Goal: Use online tool/utility: Use online tool/utility

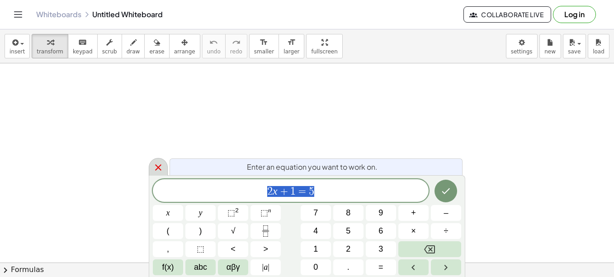
click at [157, 170] on icon at bounding box center [158, 167] width 11 height 11
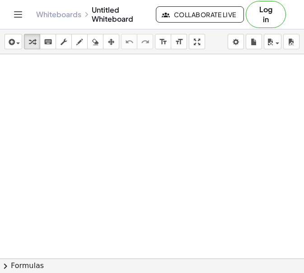
drag, startPoint x: 28, startPoint y: 122, endPoint x: 47, endPoint y: 124, distance: 18.7
click at [76, 38] on icon "button" at bounding box center [79, 42] width 6 height 11
drag, startPoint x: 45, startPoint y: 106, endPoint x: 66, endPoint y: 107, distance: 20.4
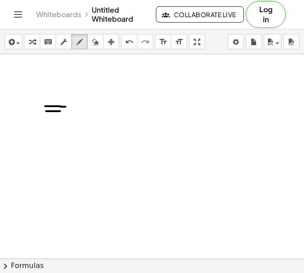
drag, startPoint x: 46, startPoint y: 111, endPoint x: 61, endPoint y: 111, distance: 14.5
drag, startPoint x: 91, startPoint y: 89, endPoint x: 106, endPoint y: 99, distance: 18.2
drag, startPoint x: 104, startPoint y: 90, endPoint x: 91, endPoint y: 105, distance: 20.8
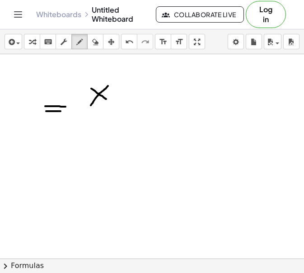
drag, startPoint x: 111, startPoint y: 80, endPoint x: 121, endPoint y: 88, distance: 12.6
drag, startPoint x: 145, startPoint y: 95, endPoint x: 166, endPoint y: 94, distance: 21.3
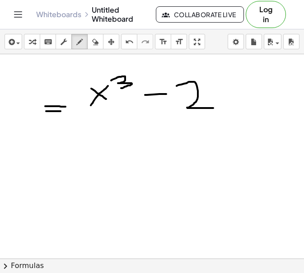
drag, startPoint x: 177, startPoint y: 86, endPoint x: 213, endPoint y: 108, distance: 42.8
drag, startPoint x: 83, startPoint y: 119, endPoint x: 214, endPoint y: 126, distance: 130.9
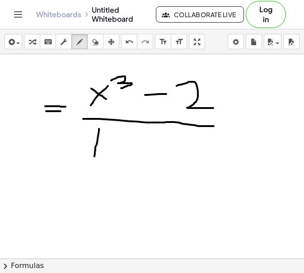
drag, startPoint x: 99, startPoint y: 129, endPoint x: 95, endPoint y: 157, distance: 28.4
drag, startPoint x: 126, startPoint y: 141, endPoint x: 124, endPoint y: 164, distance: 23.1
drag, startPoint x: 108, startPoint y: 145, endPoint x: 113, endPoint y: 155, distance: 10.7
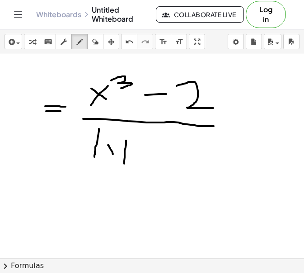
drag, startPoint x: 117, startPoint y: 143, endPoint x: 108, endPoint y: 153, distance: 13.1
drag, startPoint x: 133, startPoint y: 133, endPoint x: 128, endPoint y: 151, distance: 18.8
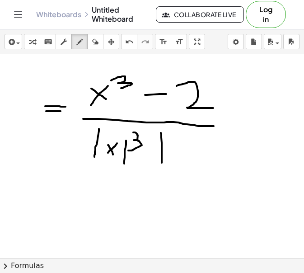
drag, startPoint x: 161, startPoint y: 133, endPoint x: 162, endPoint y: 163, distance: 29.9
drag, startPoint x: 151, startPoint y: 152, endPoint x: 164, endPoint y: 152, distance: 12.7
drag, startPoint x: 185, startPoint y: 154, endPoint x: 199, endPoint y: 161, distance: 15.2
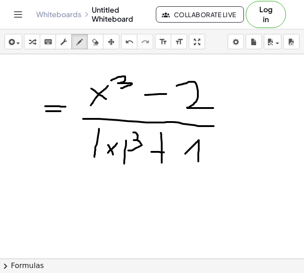
drag, startPoint x: 225, startPoint y: 123, endPoint x: 232, endPoint y: 124, distance: 7.2
drag, startPoint x: 226, startPoint y: 112, endPoint x: 237, endPoint y: 112, distance: 11.3
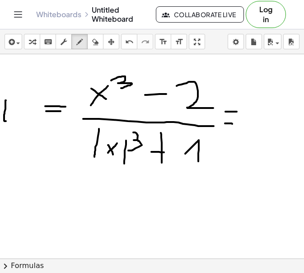
drag, startPoint x: 6, startPoint y: 100, endPoint x: 11, endPoint y: 121, distance: 21.4
drag, startPoint x: 14, startPoint y: 110, endPoint x: 15, endPoint y: 122, distance: 11.3
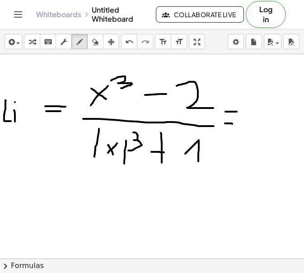
drag, startPoint x: 19, startPoint y: 108, endPoint x: 40, endPoint y: 104, distance: 20.8
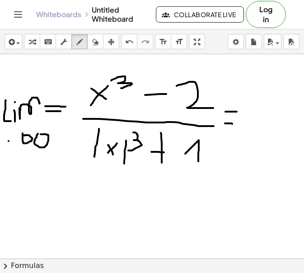
drag, startPoint x: 82, startPoint y: 198, endPoint x: 96, endPoint y: 209, distance: 18.0
drag, startPoint x: 102, startPoint y: 197, endPoint x: 83, endPoint y: 210, distance: 23.1
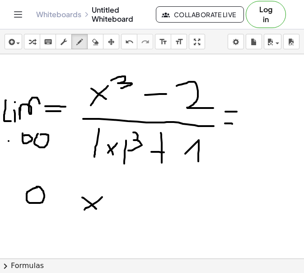
drag, startPoint x: 111, startPoint y: 194, endPoint x: 117, endPoint y: 206, distance: 13.4
drag, startPoint x: 72, startPoint y: 218, endPoint x: 124, endPoint y: 215, distance: 52.1
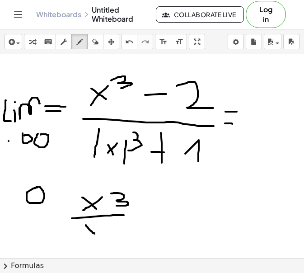
drag, startPoint x: 86, startPoint y: 225, endPoint x: 95, endPoint y: 234, distance: 12.8
drag, startPoint x: 96, startPoint y: 225, endPoint x: 88, endPoint y: 232, distance: 11.2
drag, startPoint x: 104, startPoint y: 222, endPoint x: 109, endPoint y: 232, distance: 11.2
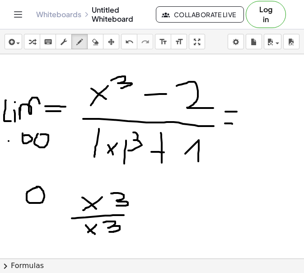
drag, startPoint x: 151, startPoint y: 211, endPoint x: 170, endPoint y: 211, distance: 19.0
drag, startPoint x: 187, startPoint y: 198, endPoint x: 213, endPoint y: 207, distance: 26.7
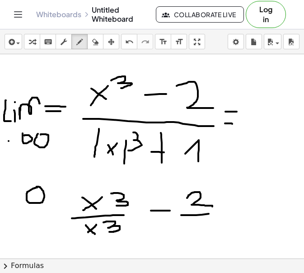
drag, startPoint x: 181, startPoint y: 215, endPoint x: 223, endPoint y: 213, distance: 41.6
drag, startPoint x: 191, startPoint y: 213, endPoint x: 154, endPoint y: 217, distance: 37.3
drag, startPoint x: 160, startPoint y: 220, endPoint x: 174, endPoint y: 232, distance: 18.6
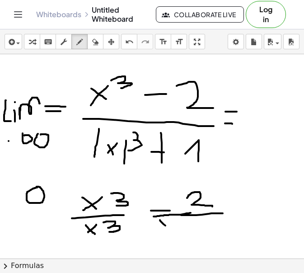
drag, startPoint x: 177, startPoint y: 223, endPoint x: 165, endPoint y: 234, distance: 16.3
drag, startPoint x: 184, startPoint y: 227, endPoint x: 190, endPoint y: 233, distance: 9.3
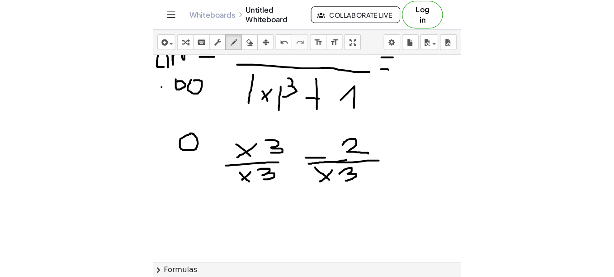
scroll to position [59, 0]
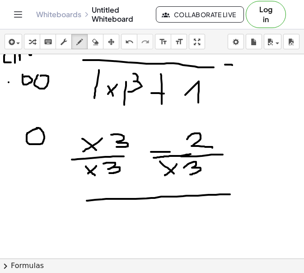
drag, startPoint x: 87, startPoint y: 201, endPoint x: 244, endPoint y: 195, distance: 157.5
click at [244, 195] on div at bounding box center [152, 223] width 304 height 457
drag, startPoint x: 103, startPoint y: 209, endPoint x: 108, endPoint y: 220, distance: 12.4
click at [108, 220] on div at bounding box center [152, 223] width 304 height 457
drag, startPoint x: 119, startPoint y: 210, endPoint x: 128, endPoint y: 220, distance: 13.1
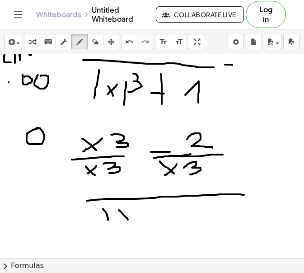
click at [128, 220] on div at bounding box center [152, 223] width 304 height 457
drag, startPoint x: 129, startPoint y: 208, endPoint x: 118, endPoint y: 223, distance: 19.1
click at [118, 223] on div at bounding box center [152, 223] width 304 height 457
drag, startPoint x: 139, startPoint y: 209, endPoint x: 144, endPoint y: 220, distance: 11.9
click at [144, 220] on div at bounding box center [152, 223] width 304 height 457
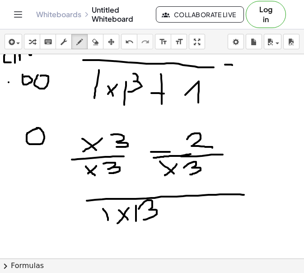
drag, startPoint x: 136, startPoint y: 206, endPoint x: 136, endPoint y: 225, distance: 19.4
click at [136, 225] on div at bounding box center [152, 223] width 304 height 457
drag, startPoint x: 178, startPoint y: 208, endPoint x: 182, endPoint y: 223, distance: 15.0
click at [182, 223] on div at bounding box center [152, 223] width 304 height 457
drag, startPoint x: 175, startPoint y: 218, endPoint x: 188, endPoint y: 218, distance: 13.1
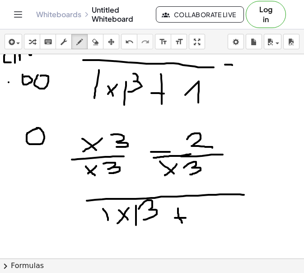
click at [188, 218] on div at bounding box center [152, 223] width 304 height 457
drag, startPoint x: 222, startPoint y: 217, endPoint x: 231, endPoint y: 218, distance: 9.7
click at [231, 218] on div at bounding box center [152, 223] width 304 height 457
drag, startPoint x: 210, startPoint y: 222, endPoint x: 254, endPoint y: 224, distance: 43.9
click at [254, 224] on div at bounding box center [152, 223] width 304 height 457
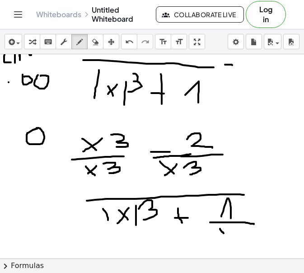
drag, startPoint x: 220, startPoint y: 229, endPoint x: 226, endPoint y: 239, distance: 11.9
click at [226, 239] on div at bounding box center [152, 223] width 304 height 457
drag, startPoint x: 230, startPoint y: 229, endPoint x: 220, endPoint y: 239, distance: 14.1
click at [220, 239] on div at bounding box center [152, 223] width 304 height 457
drag, startPoint x: 241, startPoint y: 226, endPoint x: 241, endPoint y: 235, distance: 9.1
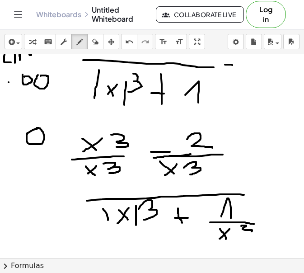
click at [241, 235] on div at bounding box center [152, 223] width 304 height 457
drag, startPoint x: 90, startPoint y: 233, endPoint x: 153, endPoint y: 233, distance: 63.3
click at [153, 233] on div at bounding box center [152, 223] width 304 height 457
drag, startPoint x: 100, startPoint y: 239, endPoint x: 109, endPoint y: 252, distance: 15.7
click at [109, 252] on div at bounding box center [152, 223] width 304 height 457
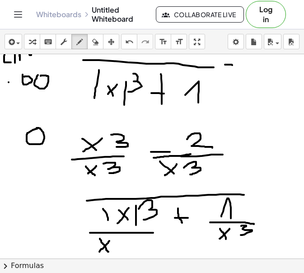
drag, startPoint x: 109, startPoint y: 241, endPoint x: 99, endPoint y: 252, distance: 14.7
click at [99, 252] on div at bounding box center [152, 223] width 304 height 457
drag, startPoint x: 118, startPoint y: 238, endPoint x: 120, endPoint y: 247, distance: 8.8
click at [120, 247] on div at bounding box center [152, 223] width 304 height 457
drag, startPoint x: 123, startPoint y: 133, endPoint x: 82, endPoint y: 180, distance: 63.1
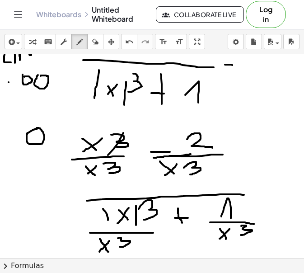
click at [82, 180] on div at bounding box center [152, 223] width 304 height 457
drag, startPoint x: 139, startPoint y: 202, endPoint x: 96, endPoint y: 262, distance: 73.9
click at [96, 262] on div "insert select one: Math Expression Function Text Youtube Video Graphing Geometr…" at bounding box center [152, 151] width 304 height 244
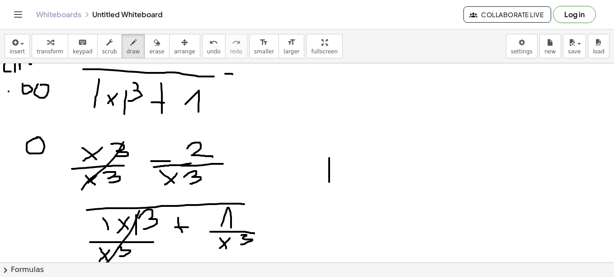
drag, startPoint x: 329, startPoint y: 158, endPoint x: 329, endPoint y: 185, distance: 26.7
click at [329, 185] on div at bounding box center [307, 233] width 614 height 457
drag, startPoint x: 359, startPoint y: 171, endPoint x: 376, endPoint y: 170, distance: 17.2
click at [376, 170] on div at bounding box center [307, 233] width 614 height 457
drag, startPoint x: 388, startPoint y: 148, endPoint x: 416, endPoint y: 161, distance: 30.8
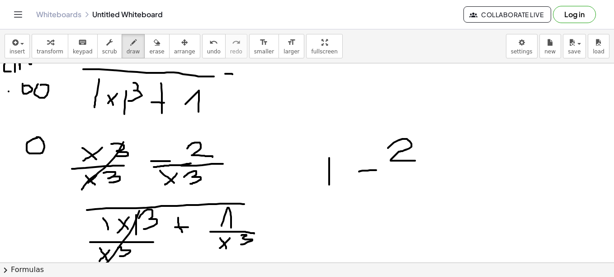
click at [416, 161] on div at bounding box center [307, 233] width 614 height 457
drag, startPoint x: 361, startPoint y: 179, endPoint x: 444, endPoint y: 177, distance: 83.2
click at [444, 177] on div at bounding box center [307, 233] width 614 height 457
drag, startPoint x: 385, startPoint y: 186, endPoint x: 392, endPoint y: 195, distance: 11.9
click at [392, 195] on div at bounding box center [307, 233] width 614 height 457
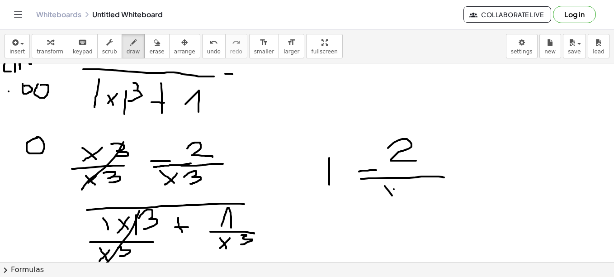
drag, startPoint x: 394, startPoint y: 189, endPoint x: 387, endPoint y: 196, distance: 9.6
click at [387, 196] on div at bounding box center [307, 233] width 614 height 457
drag, startPoint x: 399, startPoint y: 185, endPoint x: 404, endPoint y: 196, distance: 12.4
click at [404, 196] on div at bounding box center [307, 233] width 614 height 457
drag, startPoint x: 308, startPoint y: 211, endPoint x: 450, endPoint y: 209, distance: 142.0
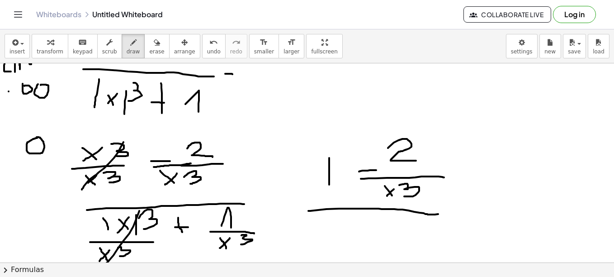
click at [450, 209] on div at bounding box center [307, 233] width 614 height 457
drag, startPoint x: 346, startPoint y: 234, endPoint x: 346, endPoint y: 218, distance: 16.3
click at [346, 218] on div at bounding box center [307, 233] width 614 height 457
drag, startPoint x: 397, startPoint y: 223, endPoint x: 398, endPoint y: 235, distance: 11.3
click at [398, 235] on div at bounding box center [307, 233] width 614 height 457
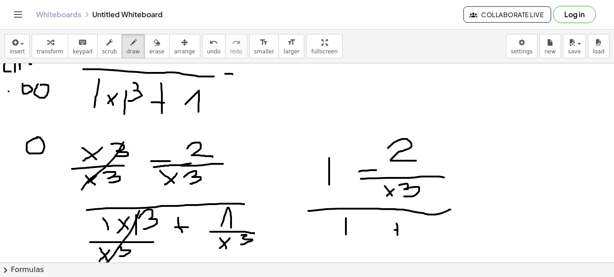
drag, startPoint x: 395, startPoint y: 230, endPoint x: 409, endPoint y: 229, distance: 14.0
click at [409, 229] on div at bounding box center [307, 233] width 614 height 457
click at [439, 222] on div at bounding box center [307, 233] width 614 height 457
drag, startPoint x: 468, startPoint y: 209, endPoint x: 487, endPoint y: 198, distance: 22.7
click at [487, 198] on div at bounding box center [307, 233] width 614 height 457
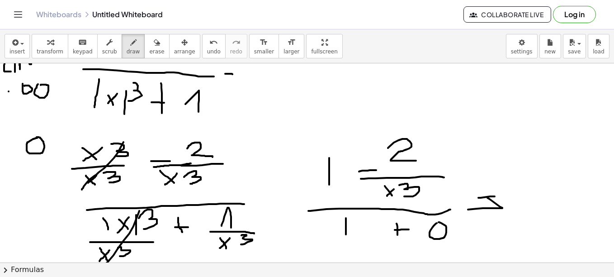
drag, startPoint x: 478, startPoint y: 198, endPoint x: 500, endPoint y: 195, distance: 21.8
click at [500, 195] on div at bounding box center [307, 233] width 614 height 457
drag, startPoint x: 403, startPoint y: 165, endPoint x: 408, endPoint y: 182, distance: 17.9
click at [408, 182] on div at bounding box center [307, 233] width 614 height 457
drag, startPoint x: 355, startPoint y: 178, endPoint x: 373, endPoint y: 178, distance: 17.6
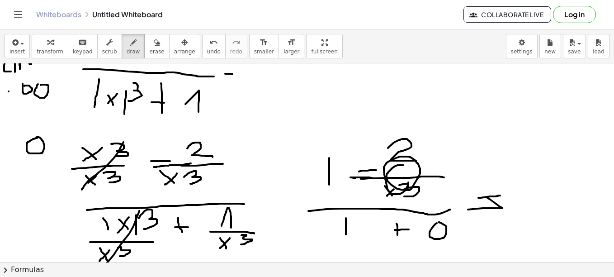
click at [373, 178] on div at bounding box center [307, 233] width 614 height 457
drag, startPoint x: 537, startPoint y: 165, endPoint x: 537, endPoint y: 194, distance: 29.4
click at [537, 194] on div at bounding box center [307, 233] width 614 height 457
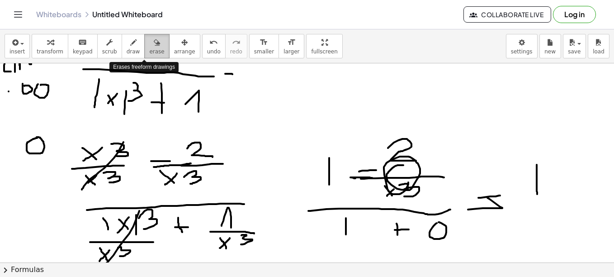
click at [151, 44] on button "erase" at bounding box center [156, 46] width 25 height 24
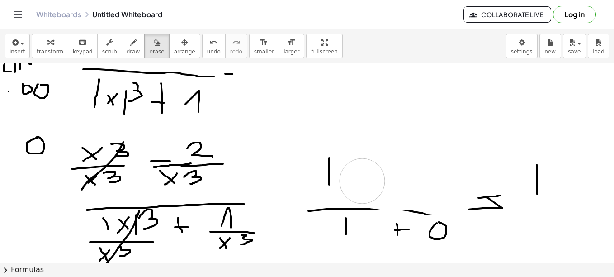
drag, startPoint x: 398, startPoint y: 171, endPoint x: 361, endPoint y: 180, distance: 37.4
click at [361, 180] on div at bounding box center [307, 233] width 614 height 457
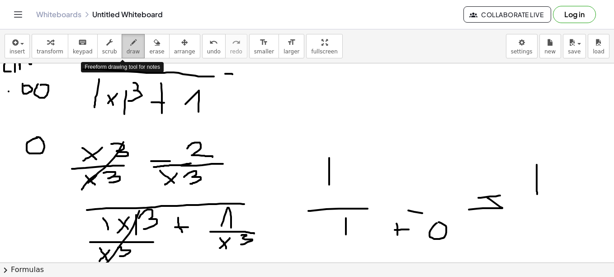
click at [127, 54] on span "draw" at bounding box center [134, 51] width 14 height 6
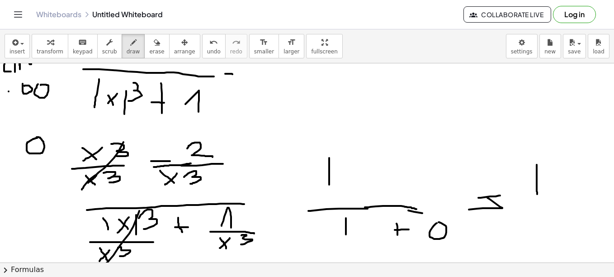
drag, startPoint x: 365, startPoint y: 207, endPoint x: 421, endPoint y: 212, distance: 55.8
click at [421, 212] on div at bounding box center [307, 233] width 614 height 457
drag, startPoint x: 355, startPoint y: 177, endPoint x: 379, endPoint y: 180, distance: 24.1
click at [379, 180] on div at bounding box center [307, 233] width 614 height 457
click at [408, 154] on div at bounding box center [307, 233] width 614 height 457
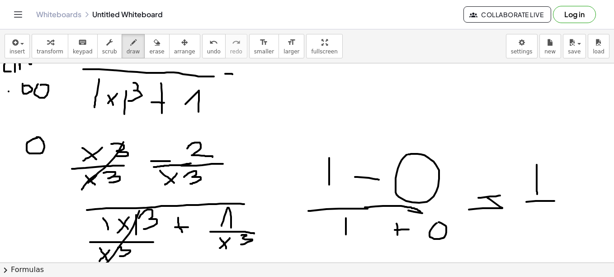
drag, startPoint x: 526, startPoint y: 202, endPoint x: 554, endPoint y: 201, distance: 28.1
click at [554, 201] on div at bounding box center [307, 233] width 614 height 457
drag, startPoint x: 545, startPoint y: 213, endPoint x: 546, endPoint y: 227, distance: 14.0
click at [546, 227] on div at bounding box center [307, 233] width 614 height 457
drag, startPoint x: 565, startPoint y: 209, endPoint x: 581, endPoint y: 206, distance: 16.1
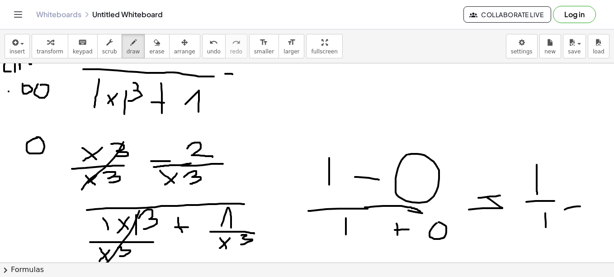
click at [581, 206] on div at bounding box center [307, 233] width 614 height 457
drag, startPoint x: 567, startPoint y: 198, endPoint x: 579, endPoint y: 197, distance: 12.2
click at [579, 197] on div at bounding box center [307, 233] width 614 height 457
drag, startPoint x: 584, startPoint y: 193, endPoint x: 604, endPoint y: 212, distance: 28.1
click at [604, 212] on div at bounding box center [307, 233] width 614 height 457
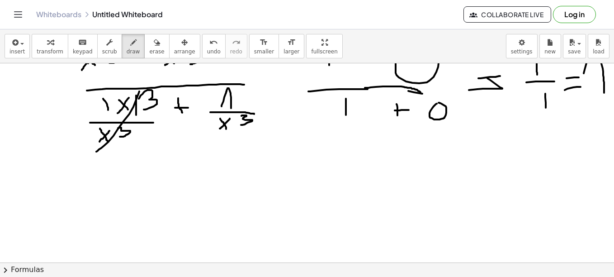
scroll to position [189, 0]
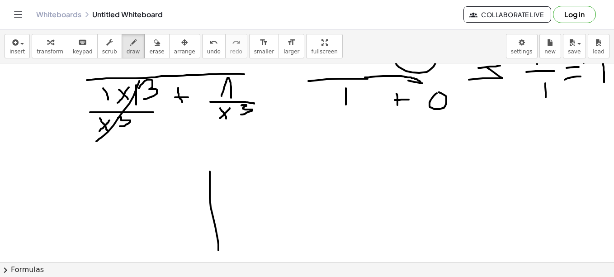
drag, startPoint x: 210, startPoint y: 171, endPoint x: 218, endPoint y: 252, distance: 81.4
click at [218, 252] on div at bounding box center [307, 103] width 614 height 457
drag, startPoint x: 151, startPoint y: 213, endPoint x: 298, endPoint y: 205, distance: 146.7
click at [298, 205] on div at bounding box center [307, 103] width 614 height 457
click at [181, 210] on div at bounding box center [307, 103] width 614 height 457
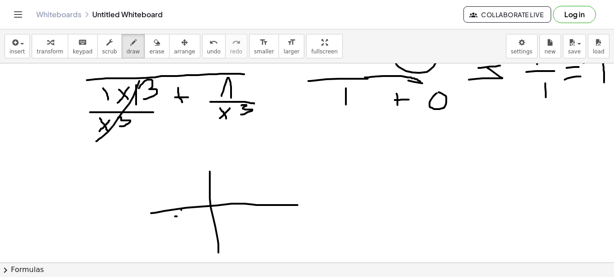
click at [180, 216] on div at bounding box center [307, 103] width 614 height 457
drag, startPoint x: 184, startPoint y: 210, endPoint x: 190, endPoint y: 224, distance: 15.8
click at [190, 224] on div at bounding box center [307, 103] width 614 height 457
drag, startPoint x: 254, startPoint y: 208, endPoint x: 254, endPoint y: 202, distance: 5.4
click at [254, 202] on div at bounding box center [307, 103] width 614 height 457
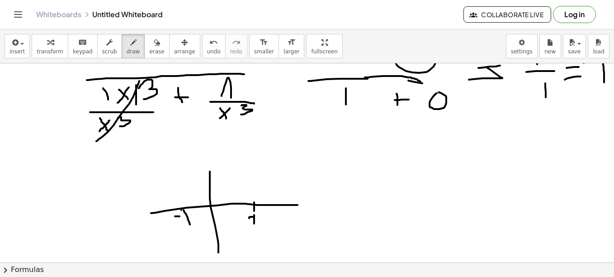
drag, startPoint x: 254, startPoint y: 215, endPoint x: 249, endPoint y: 218, distance: 5.9
click at [249, 218] on div at bounding box center [307, 103] width 614 height 457
click at [180, 212] on div at bounding box center [307, 103] width 614 height 457
click at [215, 197] on div at bounding box center [307, 103] width 614 height 457
click at [207, 53] on span "undo" at bounding box center [214, 51] width 14 height 6
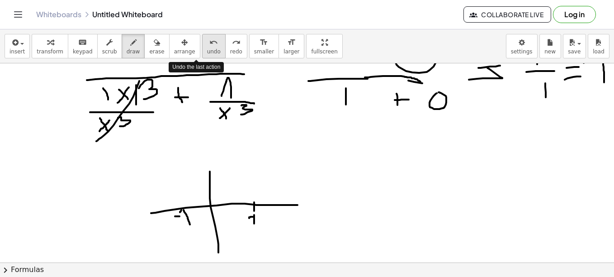
click at [207, 53] on span "undo" at bounding box center [214, 51] width 14 height 6
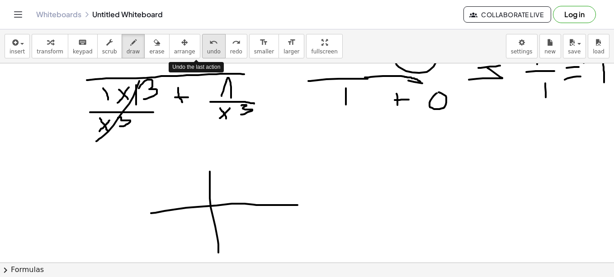
click at [207, 53] on span "undo" at bounding box center [214, 51] width 14 height 6
drag, startPoint x: 205, startPoint y: 183, endPoint x: 214, endPoint y: 185, distance: 9.8
click at [214, 185] on div at bounding box center [307, 103] width 614 height 457
drag, startPoint x: 221, startPoint y: 180, endPoint x: 222, endPoint y: 192, distance: 11.4
click at [222, 192] on div at bounding box center [307, 103] width 614 height 457
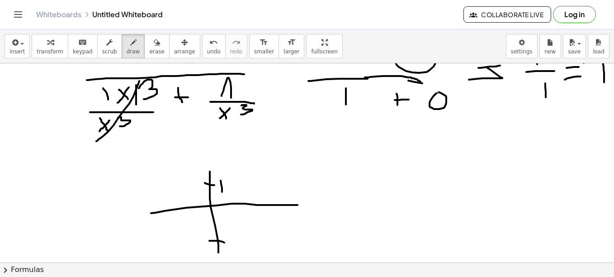
drag, startPoint x: 217, startPoint y: 241, endPoint x: 227, endPoint y: 242, distance: 10.1
click at [227, 242] on div at bounding box center [307, 103] width 614 height 457
click at [231, 237] on div at bounding box center [307, 103] width 614 height 457
click at [231, 235] on div at bounding box center [307, 103] width 614 height 457
click at [167, 180] on div at bounding box center [307, 103] width 614 height 457
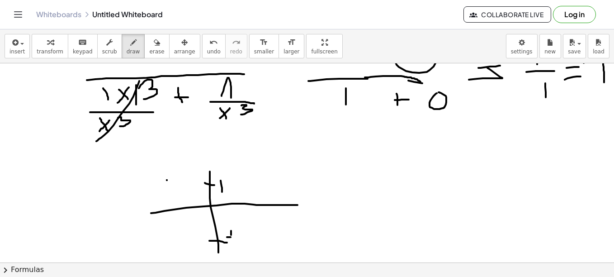
click at [167, 180] on div at bounding box center [307, 103] width 614 height 457
click at [170, 180] on div at bounding box center [307, 103] width 614 height 457
drag, startPoint x: 173, startPoint y: 180, endPoint x: 189, endPoint y: 180, distance: 16.3
click at [189, 180] on div at bounding box center [307, 103] width 614 height 457
click at [195, 180] on div at bounding box center [307, 103] width 614 height 457
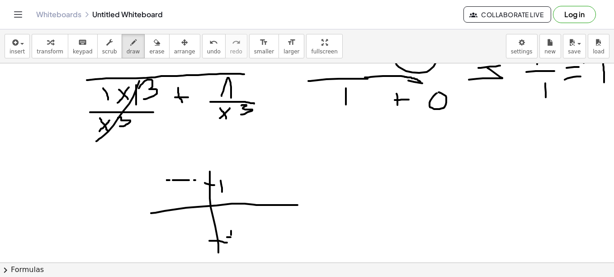
click at [201, 180] on div at bounding box center [307, 103] width 614 height 457
click at [207, 180] on div at bounding box center [307, 103] width 614 height 457
click at [218, 180] on div at bounding box center [307, 103] width 614 height 457
click at [230, 181] on div at bounding box center [307, 103] width 614 height 457
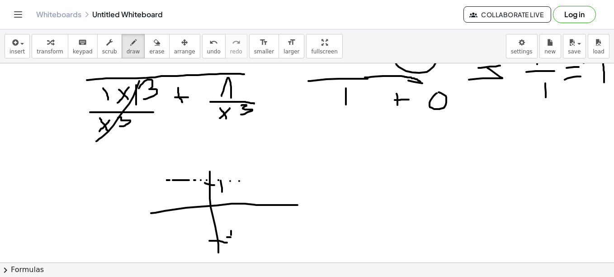
click at [239, 181] on div at bounding box center [307, 103] width 614 height 457
click at [253, 181] on div at bounding box center [307, 103] width 614 height 457
click at [175, 239] on div at bounding box center [307, 103] width 614 height 457
click at [182, 239] on div at bounding box center [307, 103] width 614 height 457
click at [194, 239] on div at bounding box center [307, 103] width 614 height 457
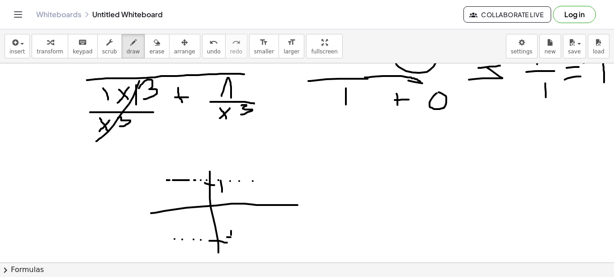
click at [201, 240] on div at bounding box center [307, 103] width 614 height 457
click at [211, 239] on div at bounding box center [307, 103] width 614 height 457
drag, startPoint x: 222, startPoint y: 238, endPoint x: 233, endPoint y: 238, distance: 11.3
click at [233, 238] on div at bounding box center [307, 103] width 614 height 457
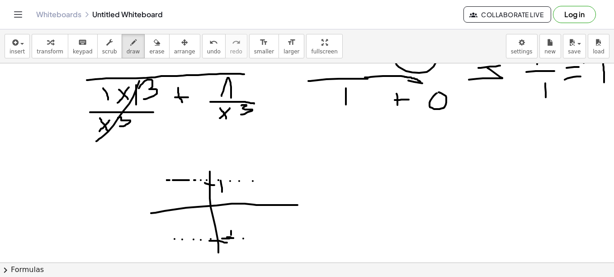
click at [243, 238] on div at bounding box center [307, 103] width 614 height 457
click at [253, 238] on div at bounding box center [307, 103] width 614 height 457
click at [227, 232] on div at bounding box center [307, 103] width 614 height 457
drag, startPoint x: 231, startPoint y: 232, endPoint x: 225, endPoint y: 229, distance: 5.9
click at [225, 229] on div at bounding box center [307, 103] width 614 height 457
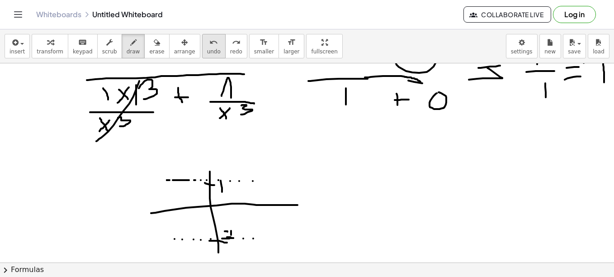
click at [209, 37] on icon "undo" at bounding box center [213, 42] width 9 height 11
drag, startPoint x: 230, startPoint y: 225, endPoint x: 232, endPoint y: 238, distance: 13.4
click at [232, 238] on div at bounding box center [307, 103] width 614 height 457
click at [207, 49] on span "undo" at bounding box center [214, 51] width 14 height 6
click at [229, 229] on div at bounding box center [307, 103] width 614 height 457
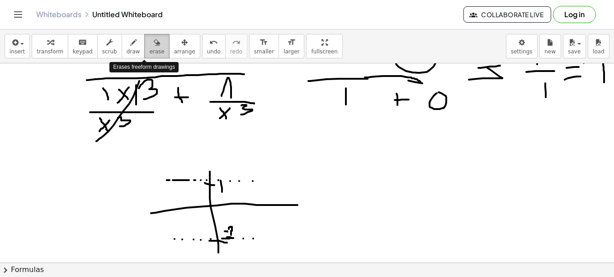
click at [152, 42] on button "erase" at bounding box center [156, 46] width 25 height 24
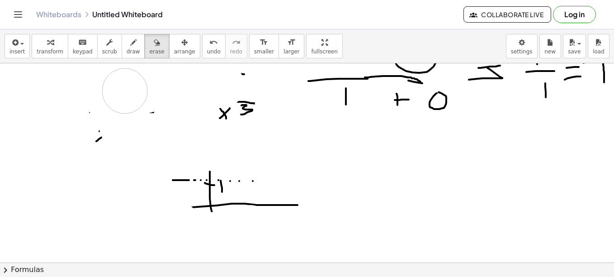
drag, startPoint x: 250, startPoint y: 227, endPoint x: 125, endPoint y: 91, distance: 185.3
click at [125, 91] on div at bounding box center [307, 103] width 614 height 457
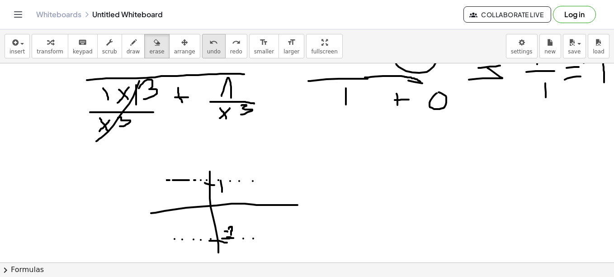
click at [207, 46] on div "undo" at bounding box center [214, 42] width 14 height 11
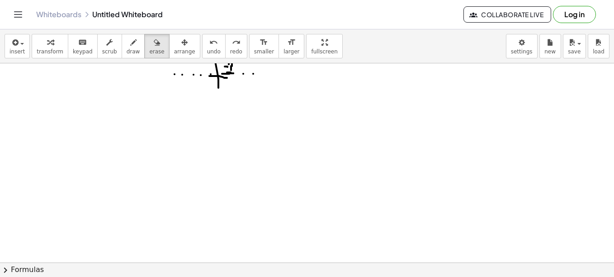
scroll to position [395, 0]
drag, startPoint x: 91, startPoint y: 98, endPoint x: 97, endPoint y: 107, distance: 11.0
click at [127, 52] on span "draw" at bounding box center [134, 51] width 14 height 6
drag, startPoint x: 178, startPoint y: 97, endPoint x: 180, endPoint y: 118, distance: 21.4
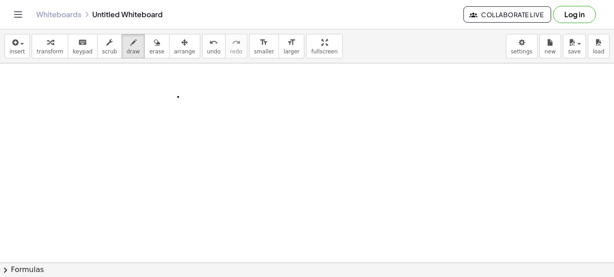
drag, startPoint x: 133, startPoint y: 128, endPoint x: 247, endPoint y: 131, distance: 114.0
drag, startPoint x: 148, startPoint y: 137, endPoint x: 163, endPoint y: 152, distance: 21.1
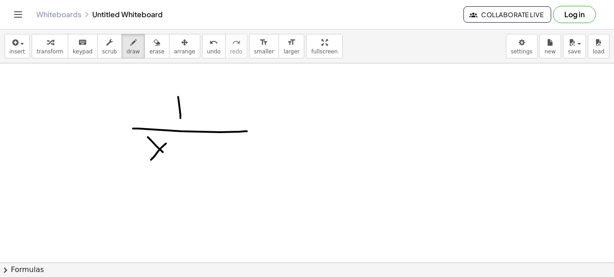
drag, startPoint x: 166, startPoint y: 143, endPoint x: 151, endPoint y: 160, distance: 22.4
drag, startPoint x: 188, startPoint y: 157, endPoint x: 202, endPoint y: 155, distance: 13.7
drag, startPoint x: 212, startPoint y: 149, endPoint x: 223, endPoint y: 162, distance: 17.7
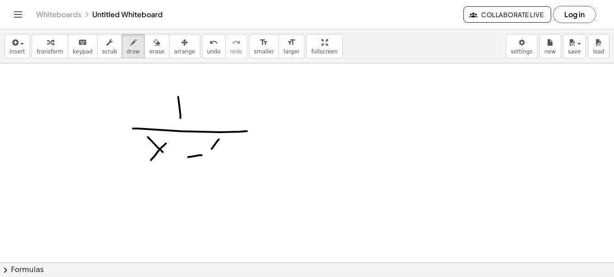
drag, startPoint x: 14, startPoint y: 157, endPoint x: 21, endPoint y: 171, distance: 15.4
drag, startPoint x: 23, startPoint y: 161, endPoint x: 13, endPoint y: 171, distance: 14.1
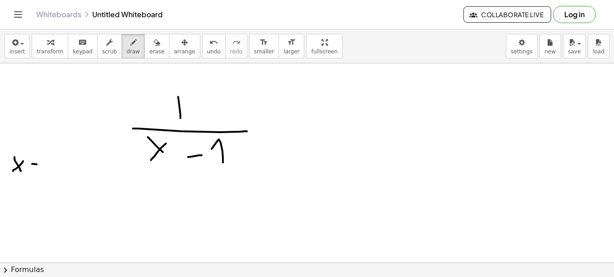
drag, startPoint x: 32, startPoint y: 164, endPoint x: 39, endPoint y: 165, distance: 6.8
drag, startPoint x: 26, startPoint y: 169, endPoint x: 46, endPoint y: 169, distance: 20.4
drag, startPoint x: 268, startPoint y: 132, endPoint x: 288, endPoint y: 126, distance: 20.7
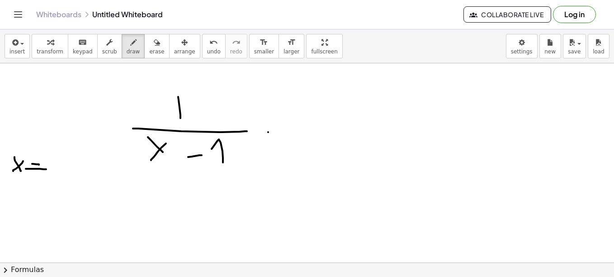
drag, startPoint x: 271, startPoint y: 118, endPoint x: 291, endPoint y: 118, distance: 19.9
drag, startPoint x: 45, startPoint y: 125, endPoint x: 53, endPoint y: 125, distance: 8.1
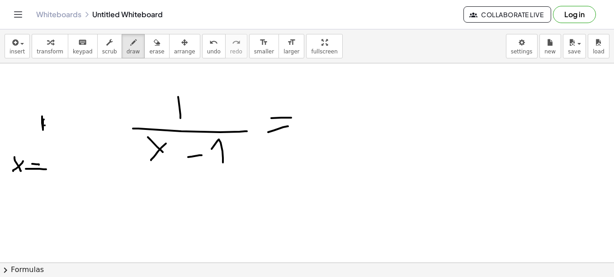
drag, startPoint x: 55, startPoint y: 120, endPoint x: 64, endPoint y: 131, distance: 14.8
drag, startPoint x: 65, startPoint y: 122, endPoint x: 58, endPoint y: 133, distance: 12.7
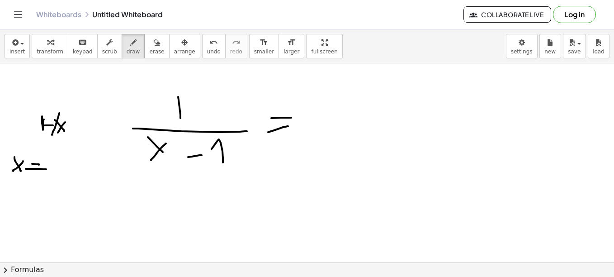
drag, startPoint x: 59, startPoint y: 113, endPoint x: 52, endPoint y: 136, distance: 24.2
drag, startPoint x: 65, startPoint y: 116, endPoint x: 69, endPoint y: 138, distance: 22.5
drag, startPoint x: 96, startPoint y: 134, endPoint x: 113, endPoint y: 134, distance: 16.7
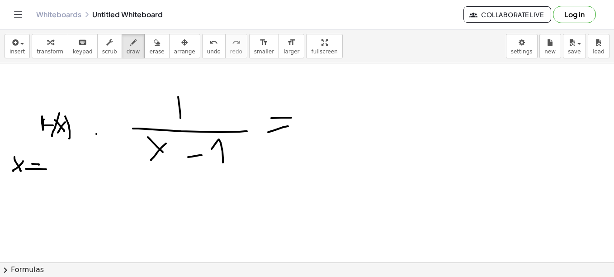
drag, startPoint x: 94, startPoint y: 122, endPoint x: 120, endPoint y: 122, distance: 26.2
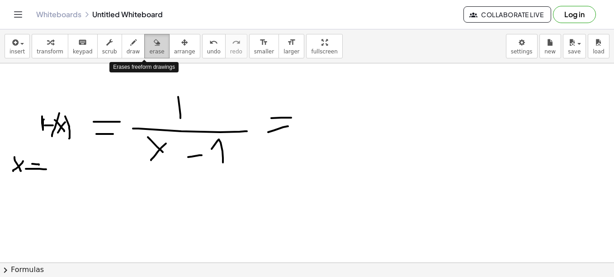
click at [149, 54] on span "erase" at bounding box center [156, 51] width 15 height 6
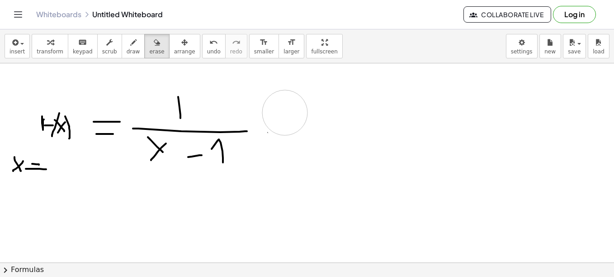
drag, startPoint x: 285, startPoint y: 118, endPoint x: 278, endPoint y: 113, distance: 8.8
drag, startPoint x: 57, startPoint y: 161, endPoint x: 43, endPoint y: 181, distance: 25.1
drag, startPoint x: 140, startPoint y: 205, endPoint x: 156, endPoint y: 218, distance: 20.5
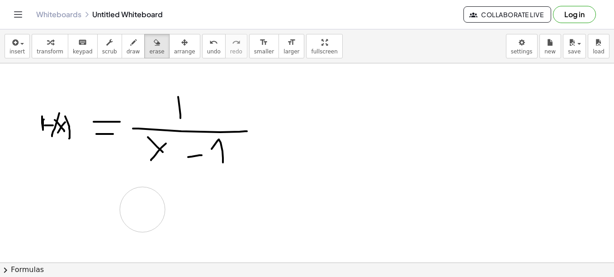
click at [127, 49] on span "draw" at bounding box center [134, 51] width 14 height 6
drag, startPoint x: 122, startPoint y: 191, endPoint x: 130, endPoint y: 202, distance: 13.6
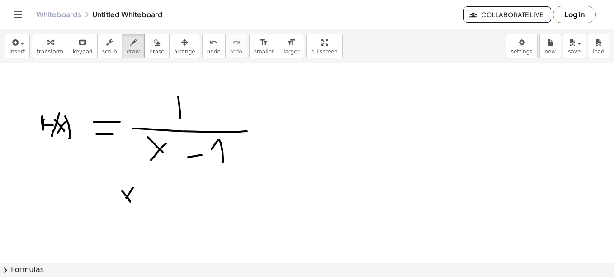
drag, startPoint x: 133, startPoint y: 188, endPoint x: 126, endPoint y: 199, distance: 13.0
drag, startPoint x: 146, startPoint y: 201, endPoint x: 157, endPoint y: 202, distance: 11.8
drag, startPoint x: 141, startPoint y: 194, endPoint x: 159, endPoint y: 193, distance: 18.1
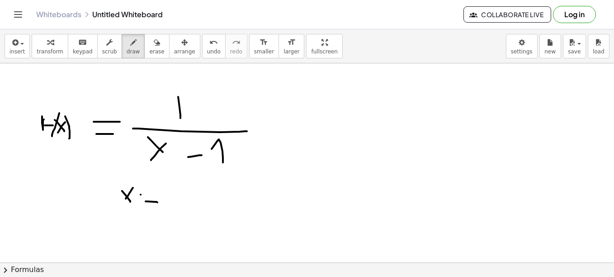
drag, startPoint x: 169, startPoint y: 194, endPoint x: 187, endPoint y: 211, distance: 24.6
drag, startPoint x: 146, startPoint y: 203, endPoint x: 140, endPoint y: 203, distance: 5.4
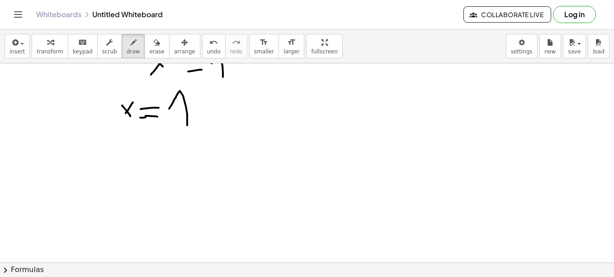
scroll to position [487, 0]
drag, startPoint x: 89, startPoint y: 161, endPoint x: 89, endPoint y: 171, distance: 9.5
drag, startPoint x: 89, startPoint y: 163, endPoint x: 98, endPoint y: 163, distance: 9.0
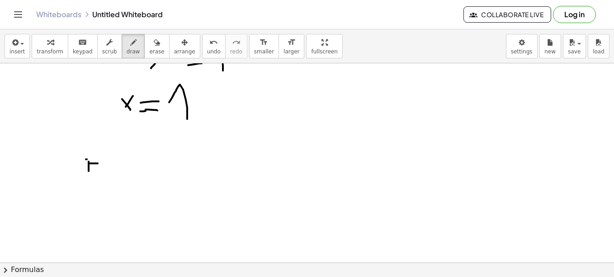
drag, startPoint x: 86, startPoint y: 159, endPoint x: 97, endPoint y: 159, distance: 10.9
drag, startPoint x: 113, startPoint y: 164, endPoint x: 126, endPoint y: 176, distance: 18.2
drag, startPoint x: 127, startPoint y: 166, endPoint x: 116, endPoint y: 178, distance: 15.7
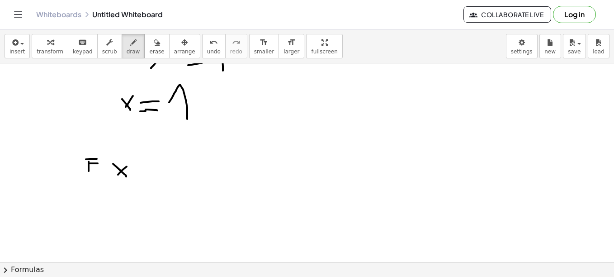
drag, startPoint x: 114, startPoint y: 159, endPoint x: 114, endPoint y: 173, distance: 14.0
drag, startPoint x: 135, startPoint y: 166, endPoint x: 136, endPoint y: 176, distance: 10.9
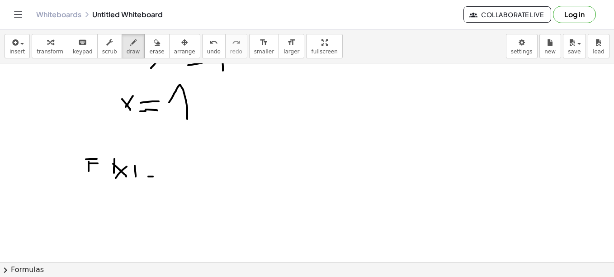
drag, startPoint x: 148, startPoint y: 176, endPoint x: 154, endPoint y: 176, distance: 5.9
drag, startPoint x: 147, startPoint y: 172, endPoint x: 167, endPoint y: 171, distance: 19.9
drag, startPoint x: 187, startPoint y: 158, endPoint x: 219, endPoint y: 171, distance: 34.4
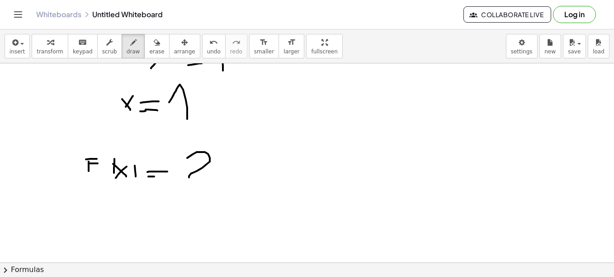
drag, startPoint x: 180, startPoint y: 180, endPoint x: 255, endPoint y: 183, distance: 74.3
drag, startPoint x: 183, startPoint y: 186, endPoint x: 198, endPoint y: 217, distance: 34.0
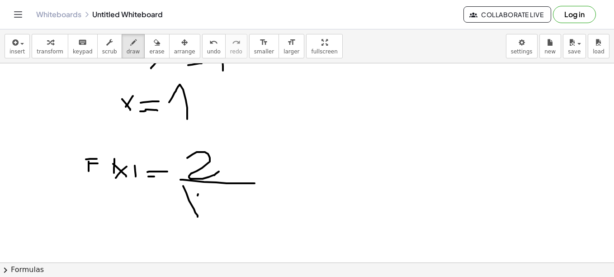
drag, startPoint x: 198, startPoint y: 194, endPoint x: 184, endPoint y: 217, distance: 26.6
drag, startPoint x: 203, startPoint y: 194, endPoint x: 216, endPoint y: 203, distance: 15.9
drag, startPoint x: 219, startPoint y: 204, endPoint x: 227, endPoint y: 204, distance: 7.2
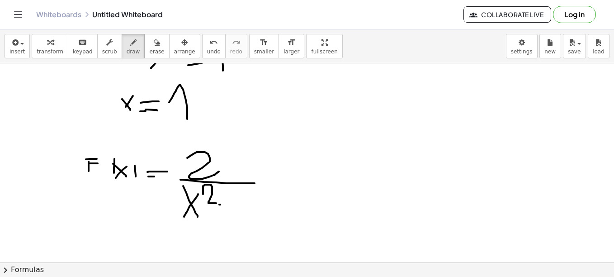
drag, startPoint x: 246, startPoint y: 192, endPoint x: 250, endPoint y: 215, distance: 23.3
drag, startPoint x: 276, startPoint y: 193, endPoint x: 288, endPoint y: 210, distance: 20.8
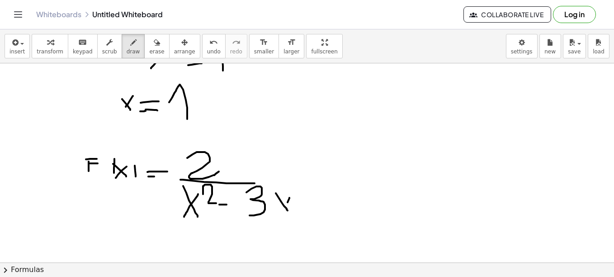
drag, startPoint x: 289, startPoint y: 198, endPoint x: 281, endPoint y: 215, distance: 19.0
drag, startPoint x: 303, startPoint y: 208, endPoint x: 303, endPoint y: 188, distance: 20.4
drag, startPoint x: 294, startPoint y: 201, endPoint x: 313, endPoint y: 200, distance: 18.6
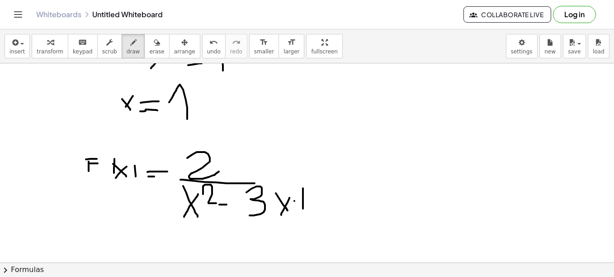
drag, startPoint x: 325, startPoint y: 194, endPoint x: 345, endPoint y: 208, distance: 24.5
drag, startPoint x: 253, startPoint y: 181, endPoint x: 360, endPoint y: 175, distance: 106.4
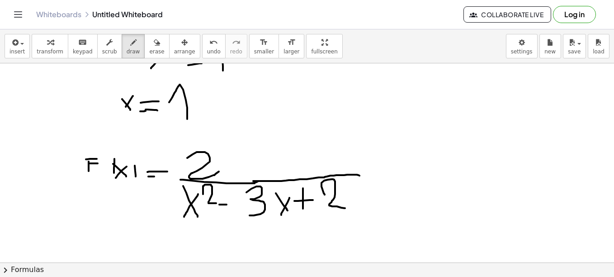
drag, startPoint x: 258, startPoint y: 181, endPoint x: 249, endPoint y: 185, distance: 9.6
drag, startPoint x: 227, startPoint y: 204, endPoint x: 240, endPoint y: 203, distance: 12.7
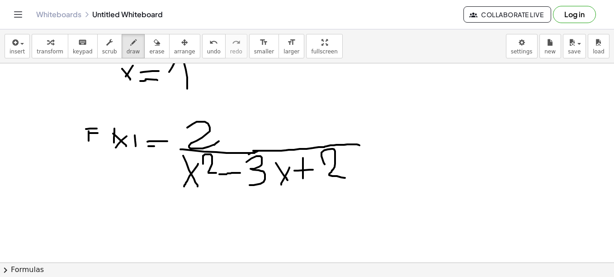
scroll to position [527, 0]
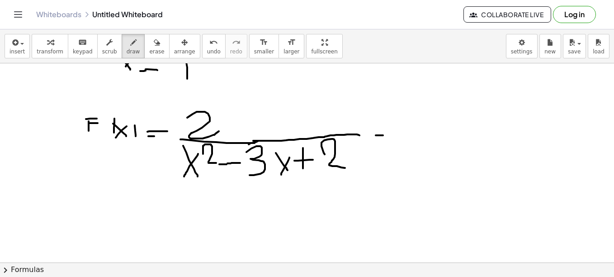
drag, startPoint x: 376, startPoint y: 135, endPoint x: 388, endPoint y: 135, distance: 12.2
click at [149, 37] on div "button" at bounding box center [156, 42] width 15 height 11
drag, startPoint x: 382, startPoint y: 129, endPoint x: 384, endPoint y: 136, distance: 7.6
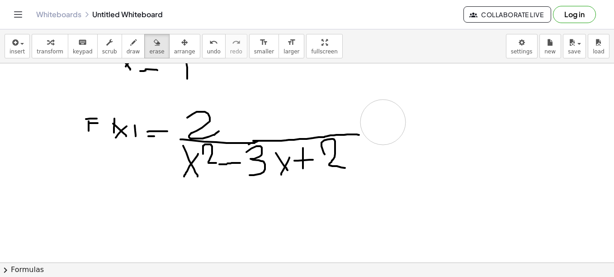
drag, startPoint x: 404, startPoint y: 101, endPoint x: 397, endPoint y: 128, distance: 28.2
click at [130, 45] on icon "button" at bounding box center [133, 42] width 6 height 11
drag, startPoint x: 430, startPoint y: 110, endPoint x: 458, endPoint y: 128, distance: 33.1
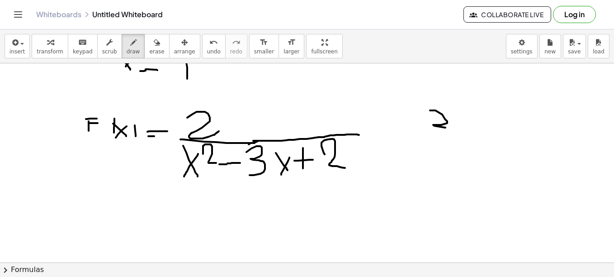
drag, startPoint x: 399, startPoint y: 133, endPoint x: 586, endPoint y: 141, distance: 187.0
drag, startPoint x: 405, startPoint y: 147, endPoint x: 420, endPoint y: 160, distance: 19.2
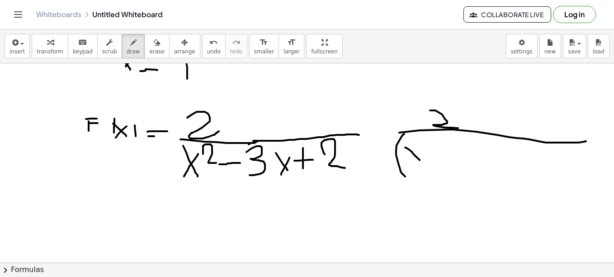
drag, startPoint x: 402, startPoint y: 137, endPoint x: 417, endPoint y: 182, distance: 48.2
drag, startPoint x: 500, startPoint y: 146, endPoint x: 505, endPoint y: 172, distance: 26.6
drag, startPoint x: 527, startPoint y: 147, endPoint x: 535, endPoint y: 182, distance: 36.5
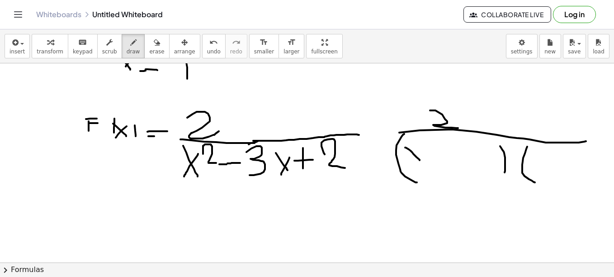
drag, startPoint x: 598, startPoint y: 145, endPoint x: 600, endPoint y: 183, distance: 38.0
drag, startPoint x: 418, startPoint y: 159, endPoint x: 434, endPoint y: 169, distance: 18.7
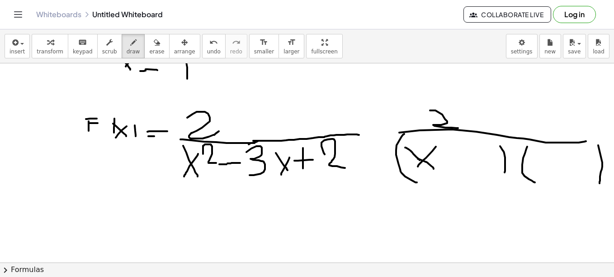
drag, startPoint x: 436, startPoint y: 147, endPoint x: 418, endPoint y: 166, distance: 26.9
drag, startPoint x: 449, startPoint y: 161, endPoint x: 455, endPoint y: 160, distance: 5.9
drag, startPoint x: 535, startPoint y: 166, endPoint x: 557, endPoint y: 166, distance: 22.6
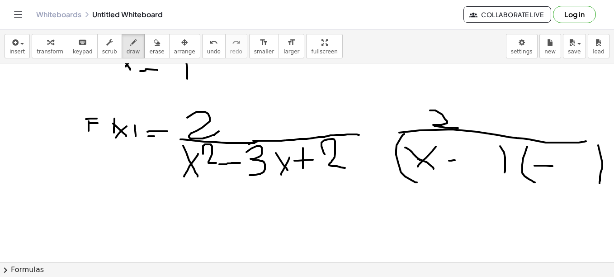
drag, startPoint x: 450, startPoint y: 159, endPoint x: 456, endPoint y: 158, distance: 6.3
drag, startPoint x: 451, startPoint y: 159, endPoint x: 461, endPoint y: 158, distance: 10.0
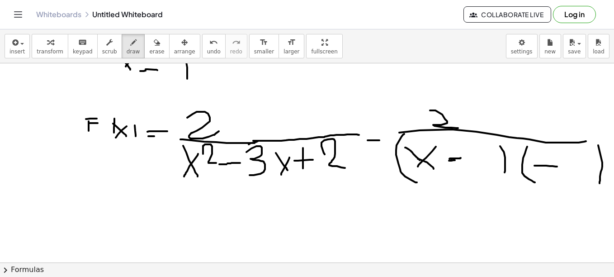
drag, startPoint x: 379, startPoint y: 140, endPoint x: 366, endPoint y: 140, distance: 13.1
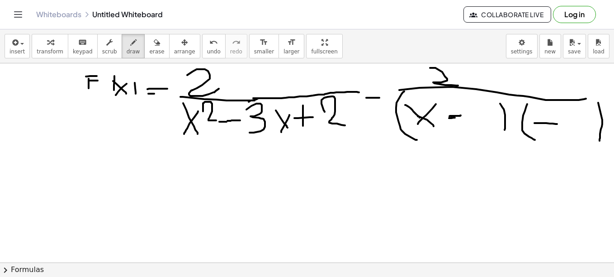
scroll to position [586, 0]
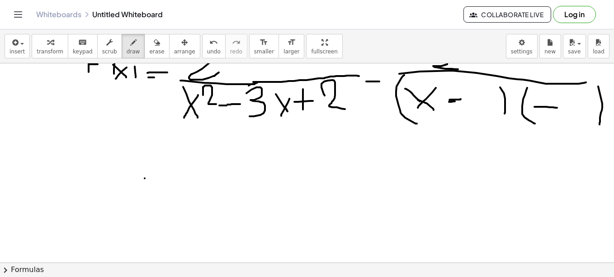
drag, startPoint x: 145, startPoint y: 178, endPoint x: 152, endPoint y: 178, distance: 7.7
drag, startPoint x: 148, startPoint y: 170, endPoint x: 147, endPoint y: 182, distance: 12.2
drag, startPoint x: 157, startPoint y: 165, endPoint x: 160, endPoint y: 188, distance: 23.2
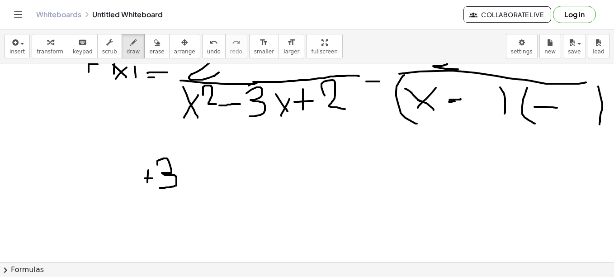
drag, startPoint x: 186, startPoint y: 159, endPoint x: 187, endPoint y: 168, distance: 9.5
drag, startPoint x: 183, startPoint y: 164, endPoint x: 190, endPoint y: 164, distance: 7.2
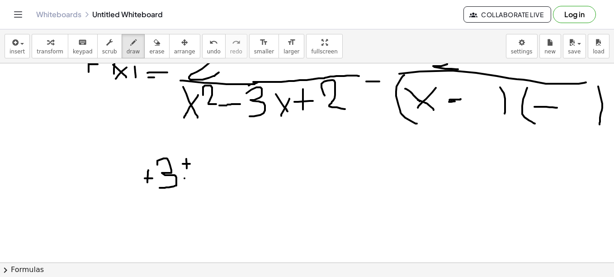
drag, startPoint x: 185, startPoint y: 178, endPoint x: 202, endPoint y: 177, distance: 17.7
drag, startPoint x: 209, startPoint y: 175, endPoint x: 336, endPoint y: 150, distance: 129.0
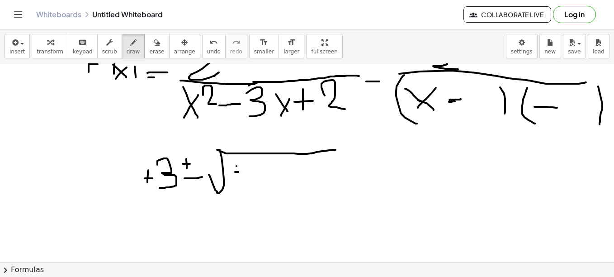
drag, startPoint x: 235, startPoint y: 172, endPoint x: 240, endPoint y: 172, distance: 5.0
drag, startPoint x: 241, startPoint y: 166, endPoint x: 246, endPoint y: 191, distance: 25.9
drag, startPoint x: 263, startPoint y: 165, endPoint x: 274, endPoint y: 170, distance: 11.5
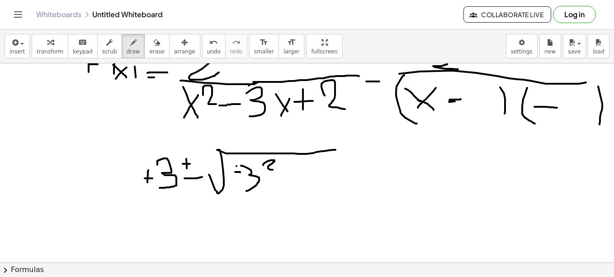
drag, startPoint x: 276, startPoint y: 174, endPoint x: 289, endPoint y: 174, distance: 13.1
drag, startPoint x: 297, startPoint y: 162, endPoint x: 310, endPoint y: 177, distance: 20.2
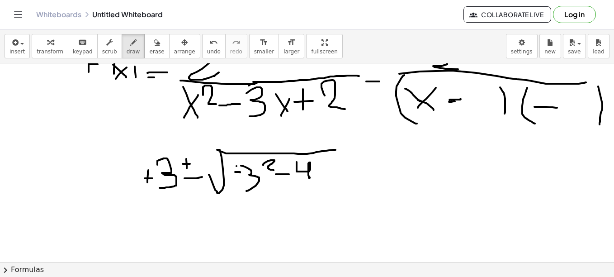
drag, startPoint x: 334, startPoint y: 167, endPoint x: 335, endPoint y: 181, distance: 14.1
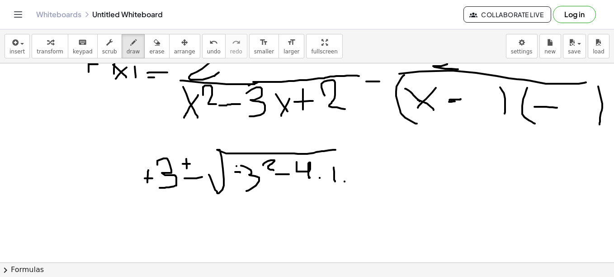
drag, startPoint x: 356, startPoint y: 172, endPoint x: 378, endPoint y: 182, distance: 23.9
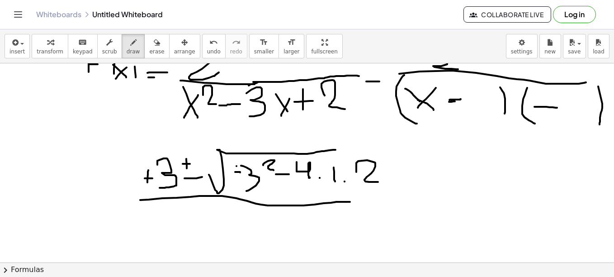
drag, startPoint x: 140, startPoint y: 200, endPoint x: 373, endPoint y: 199, distance: 232.4
drag, startPoint x: 250, startPoint y: 216, endPoint x: 276, endPoint y: 229, distance: 29.1
drag, startPoint x: 400, startPoint y: 193, endPoint x: 415, endPoint y: 191, distance: 15.0
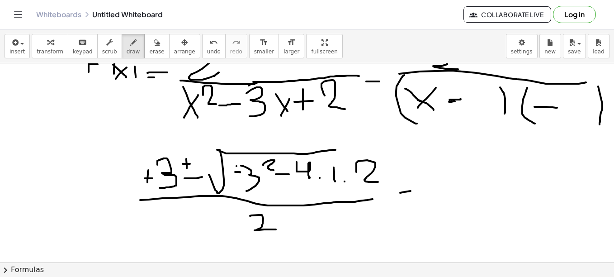
drag, startPoint x: 404, startPoint y: 183, endPoint x: 416, endPoint y: 184, distance: 12.2
drag, startPoint x: 438, startPoint y: 167, endPoint x: 443, endPoint y: 193, distance: 25.8
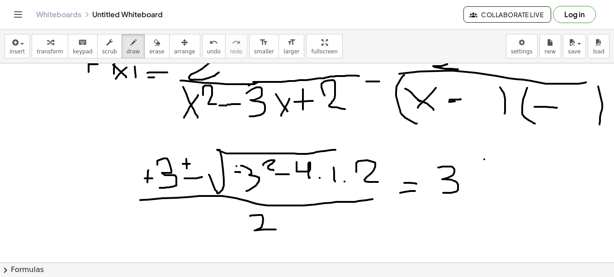
drag, startPoint x: 484, startPoint y: 159, endPoint x: 484, endPoint y: 172, distance: 13.1
drag, startPoint x: 479, startPoint y: 169, endPoint x: 489, endPoint y: 168, distance: 9.5
drag, startPoint x: 470, startPoint y: 186, endPoint x: 488, endPoint y: 185, distance: 18.1
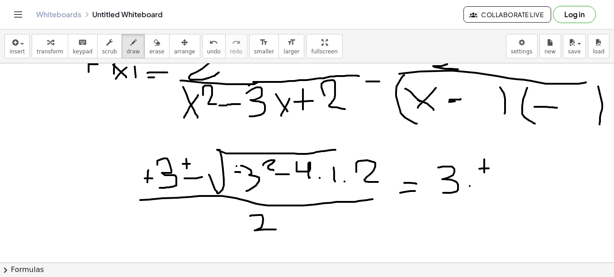
drag, startPoint x: 527, startPoint y: 153, endPoint x: 529, endPoint y: 174, distance: 20.4
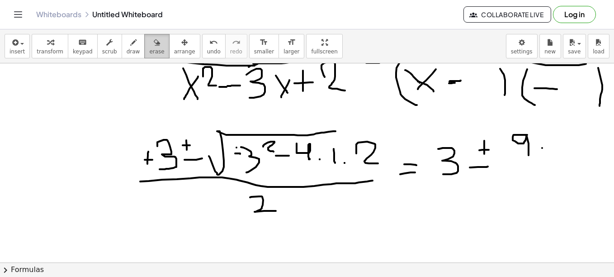
click at [149, 46] on div "button" at bounding box center [156, 42] width 15 height 11
drag, startPoint x: 518, startPoint y: 136, endPoint x: 541, endPoint y: 151, distance: 27.5
click at [129, 43] on button "draw" at bounding box center [134, 46] width 24 height 24
drag, startPoint x: 492, startPoint y: 155, endPoint x: 573, endPoint y: 134, distance: 84.3
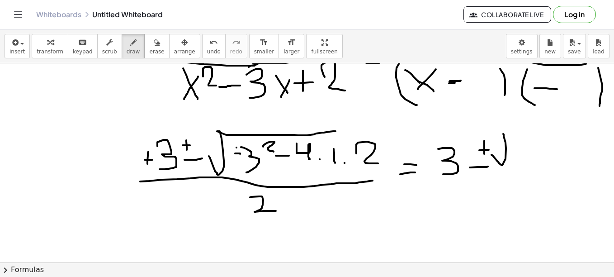
drag, startPoint x: 529, startPoint y: 137, endPoint x: 529, endPoint y: 152, distance: 14.9
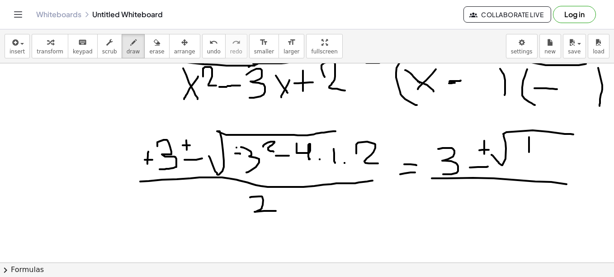
drag, startPoint x: 432, startPoint y: 178, endPoint x: 591, endPoint y: 186, distance: 159.4
drag, startPoint x: 477, startPoint y: 200, endPoint x: 527, endPoint y: 212, distance: 52.0
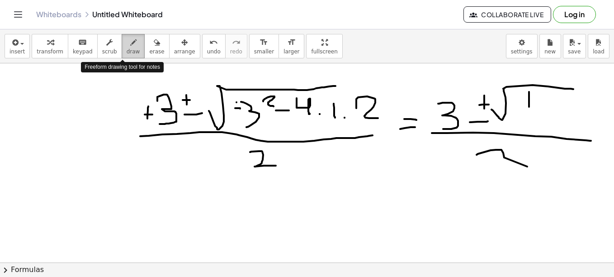
click at [130, 51] on button "draw" at bounding box center [134, 46] width 24 height 24
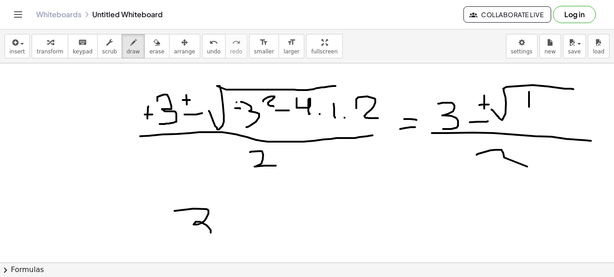
drag, startPoint x: 175, startPoint y: 211, endPoint x: 190, endPoint y: 238, distance: 31.6
drag, startPoint x: 220, startPoint y: 214, endPoint x: 238, endPoint y: 213, distance: 17.7
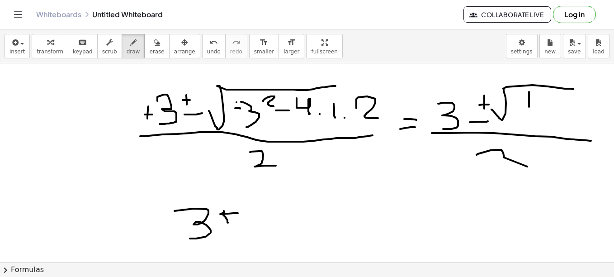
drag, startPoint x: 222, startPoint y: 213, endPoint x: 228, endPoint y: 222, distance: 11.3
drag, startPoint x: 217, startPoint y: 240, endPoint x: 260, endPoint y: 235, distance: 42.8
drag, startPoint x: 298, startPoint y: 202, endPoint x: 298, endPoint y: 220, distance: 18.5
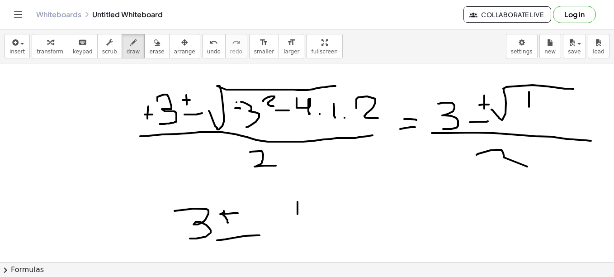
drag, startPoint x: 173, startPoint y: 248, endPoint x: 310, endPoint y: 246, distance: 137.5
drag, startPoint x: 249, startPoint y: 253, endPoint x: 277, endPoint y: 259, distance: 28.2
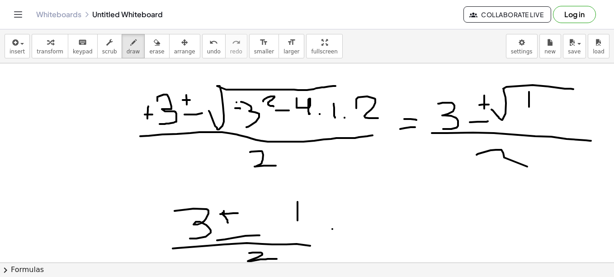
drag, startPoint x: 332, startPoint y: 229, endPoint x: 349, endPoint y: 226, distance: 16.5
drag, startPoint x: 339, startPoint y: 221, endPoint x: 351, endPoint y: 221, distance: 12.7
drag, startPoint x: 386, startPoint y: 209, endPoint x: 405, endPoint y: 219, distance: 21.6
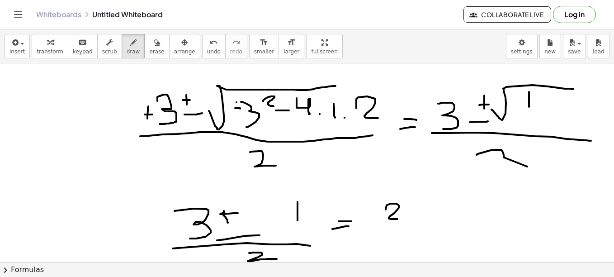
drag, startPoint x: 358, startPoint y: 204, endPoint x: 362, endPoint y: 207, distance: 5.5
drag, startPoint x: 366, startPoint y: 200, endPoint x: 359, endPoint y: 214, distance: 15.8
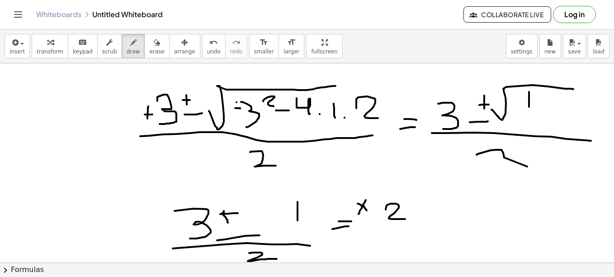
drag, startPoint x: 363, startPoint y: 205, endPoint x: 369, endPoint y: 213, distance: 9.8
drag, startPoint x: 372, startPoint y: 208, endPoint x: 374, endPoint y: 217, distance: 8.8
drag, startPoint x: 369, startPoint y: 244, endPoint x: 377, endPoint y: 256, distance: 14.3
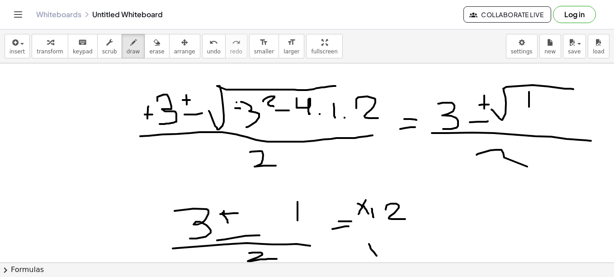
drag, startPoint x: 378, startPoint y: 246, endPoint x: 369, endPoint y: 256, distance: 12.5
drag, startPoint x: 383, startPoint y: 252, endPoint x: 388, endPoint y: 257, distance: 7.4
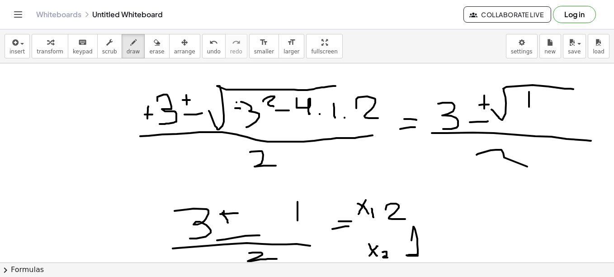
drag, startPoint x: 412, startPoint y: 240, endPoint x: 422, endPoint y: 256, distance: 18.6
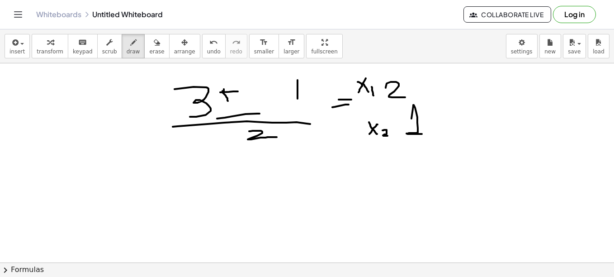
scroll to position [794, 0]
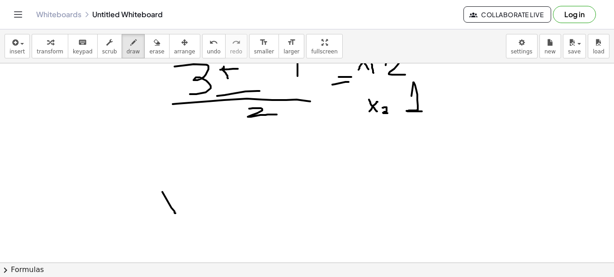
drag, startPoint x: 162, startPoint y: 192, endPoint x: 176, endPoint y: 213, distance: 25.2
drag, startPoint x: 176, startPoint y: 192, endPoint x: 165, endPoint y: 214, distance: 24.7
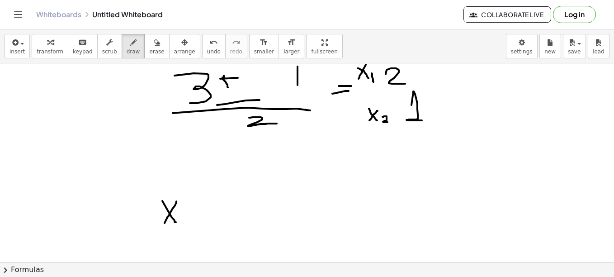
scroll to position [815, 0]
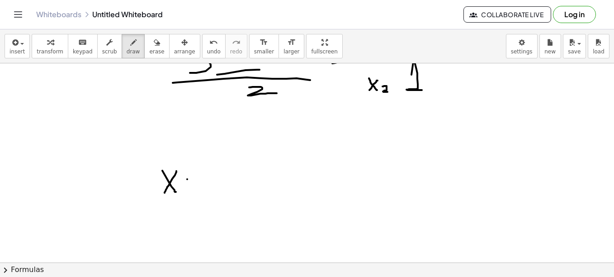
drag, startPoint x: 187, startPoint y: 179, endPoint x: 200, endPoint y: 176, distance: 12.9
drag, startPoint x: 203, startPoint y: 172, endPoint x: 219, endPoint y: 188, distance: 22.7
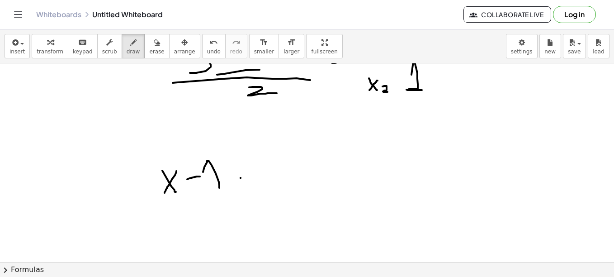
drag, startPoint x: 241, startPoint y: 178, endPoint x: 249, endPoint y: 192, distance: 16.2
drag, startPoint x: 251, startPoint y: 173, endPoint x: 245, endPoint y: 192, distance: 20.3
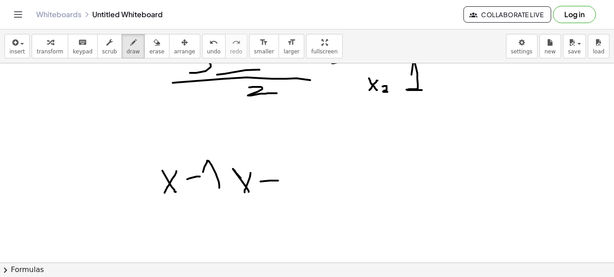
drag, startPoint x: 260, startPoint y: 181, endPoint x: 278, endPoint y: 180, distance: 17.7
drag, startPoint x: 285, startPoint y: 178, endPoint x: 298, endPoint y: 193, distance: 18.9
drag, startPoint x: 235, startPoint y: 155, endPoint x: 233, endPoint y: 201, distance: 45.7
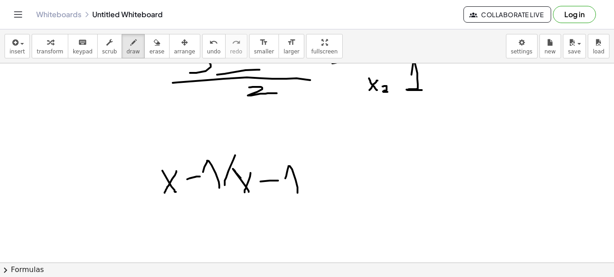
drag, startPoint x: 294, startPoint y: 161, endPoint x: 316, endPoint y: 209, distance: 53.0
drag, startPoint x: 217, startPoint y: 159, endPoint x: 219, endPoint y: 202, distance: 43.0
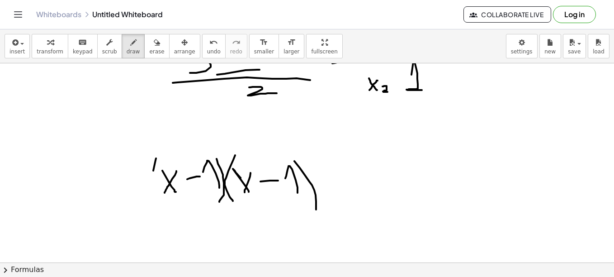
drag, startPoint x: 156, startPoint y: 158, endPoint x: 160, endPoint y: 202, distance: 44.1
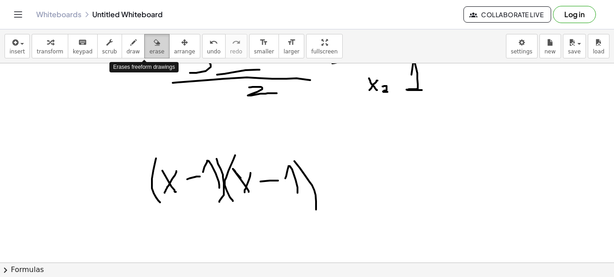
click at [154, 47] on icon "button" at bounding box center [157, 42] width 6 height 11
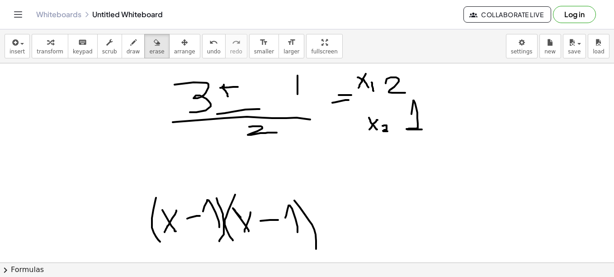
scroll to position [782, 0]
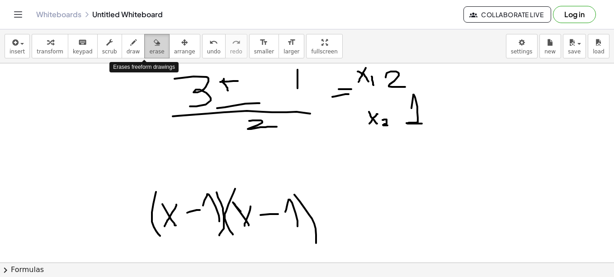
click at [149, 52] on span "erase" at bounding box center [156, 51] width 15 height 6
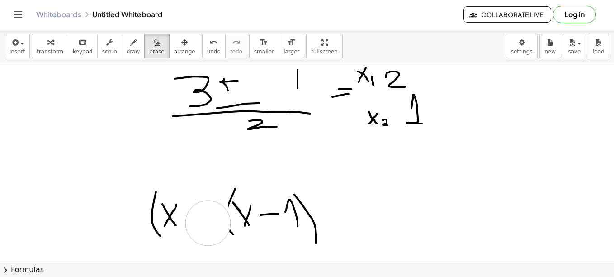
drag, startPoint x: 205, startPoint y: 199, endPoint x: 208, endPoint y: 223, distance: 23.7
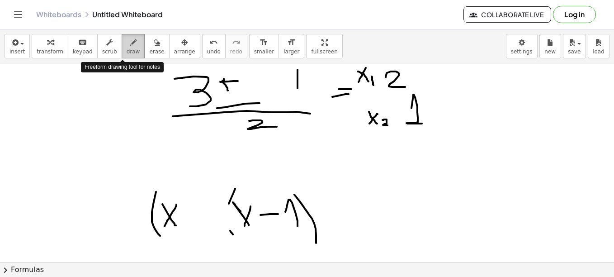
click at [130, 47] on icon "button" at bounding box center [133, 42] width 6 height 11
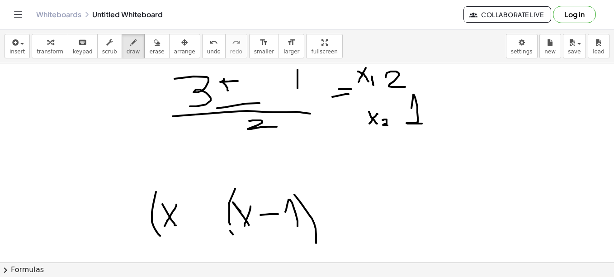
drag, startPoint x: 229, startPoint y: 204, endPoint x: 237, endPoint y: 233, distance: 30.4
drag, startPoint x: 179, startPoint y: 216, endPoint x: 192, endPoint y: 216, distance: 13.1
drag, startPoint x: 194, startPoint y: 210, endPoint x: 212, endPoint y: 231, distance: 26.9
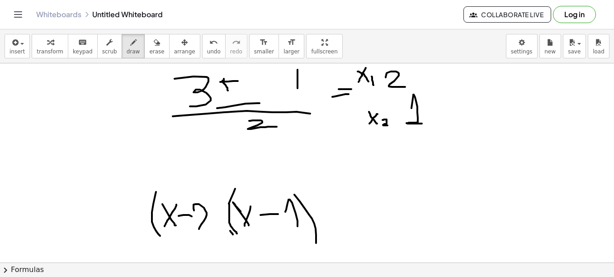
drag, startPoint x: 119, startPoint y: 186, endPoint x: 343, endPoint y: 187, distance: 224.3
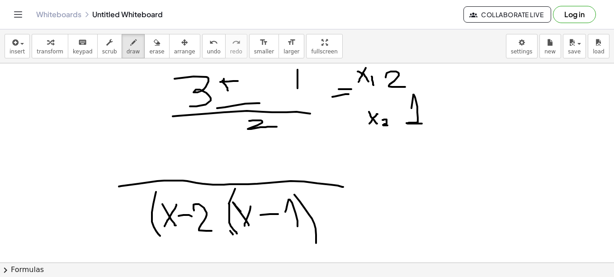
scroll to position [770, 0]
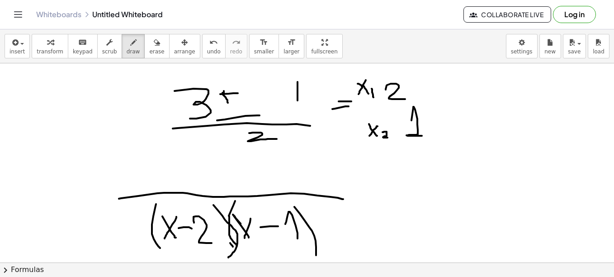
drag, startPoint x: 213, startPoint y: 205, endPoint x: 228, endPoint y: 257, distance: 54.5
drag, startPoint x: 237, startPoint y: 245, endPoint x: 243, endPoint y: 250, distance: 7.4
drag, startPoint x: 206, startPoint y: 174, endPoint x: 248, endPoint y: 184, distance: 43.2
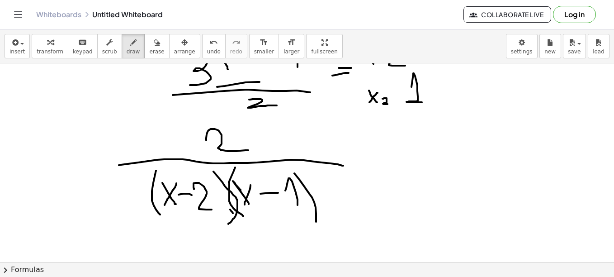
scroll to position [824, 0]
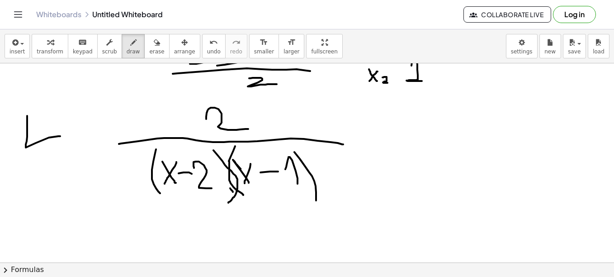
drag, startPoint x: 27, startPoint y: 116, endPoint x: 56, endPoint y: 137, distance: 36.2
drag, startPoint x: 66, startPoint y: 132, endPoint x: 87, endPoint y: 135, distance: 21.0
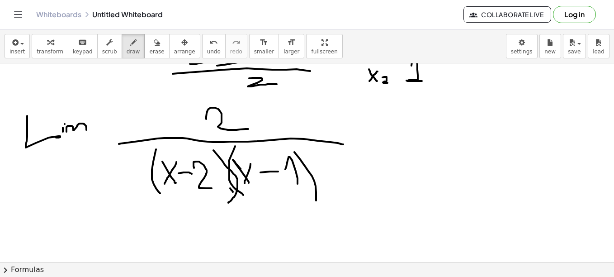
drag, startPoint x: 103, startPoint y: 124, endPoint x: 111, endPoint y: 134, distance: 12.9
drag, startPoint x: 111, startPoint y: 128, endPoint x: 104, endPoint y: 138, distance: 11.7
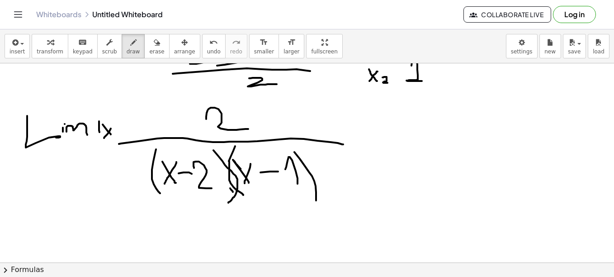
drag, startPoint x: 99, startPoint y: 121, endPoint x: 100, endPoint y: 134, distance: 12.7
drag, startPoint x: 115, startPoint y: 125, endPoint x: 112, endPoint y: 137, distance: 12.5
drag, startPoint x: 38, startPoint y: 166, endPoint x: 41, endPoint y: 174, distance: 8.2
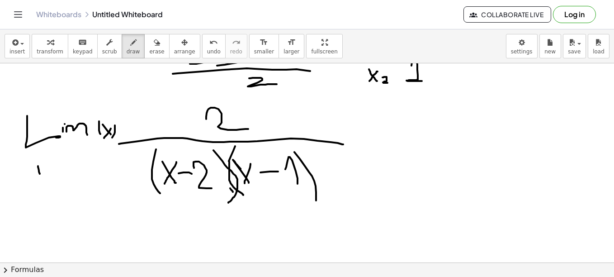
drag, startPoint x: 44, startPoint y: 167, endPoint x: 34, endPoint y: 179, distance: 15.8
drag, startPoint x: 52, startPoint y: 162, endPoint x: 64, endPoint y: 169, distance: 14.0
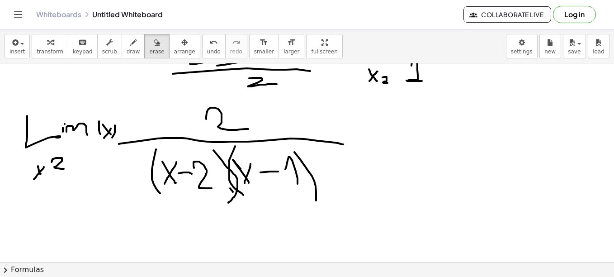
drag, startPoint x: 145, startPoint y: 47, endPoint x: 111, endPoint y: 123, distance: 83.0
click at [111, 123] on div "insert select one: Math Expression Function Text Youtube Video Graphing Geometr…" at bounding box center [307, 152] width 614 height 247
drag, startPoint x: 111, startPoint y: 123, endPoint x: 109, endPoint y: 133, distance: 11.0
drag, startPoint x: 81, startPoint y: 161, endPoint x: 72, endPoint y: 161, distance: 9.1
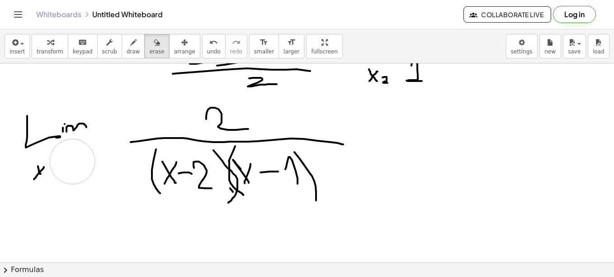
drag, startPoint x: 120, startPoint y: 51, endPoint x: 45, endPoint y: 163, distance: 134.6
click at [45, 163] on div "insert select one: Math Expression Function Text Youtube Video Graphing Geometr…" at bounding box center [307, 152] width 614 height 247
drag, startPoint x: 46, startPoint y: 173, endPoint x: 53, endPoint y: 173, distance: 7.7
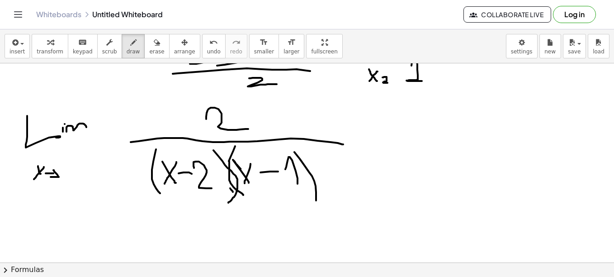
drag, startPoint x: 53, startPoint y: 170, endPoint x: 51, endPoint y: 177, distance: 7.3
drag, startPoint x: 64, startPoint y: 169, endPoint x: 78, endPoint y: 182, distance: 18.9
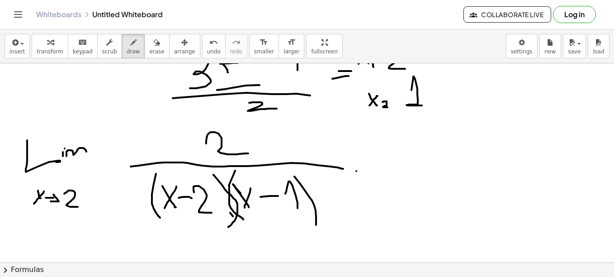
drag, startPoint x: 356, startPoint y: 171, endPoint x: 371, endPoint y: 171, distance: 14.5
drag, startPoint x: 354, startPoint y: 155, endPoint x: 372, endPoint y: 157, distance: 18.7
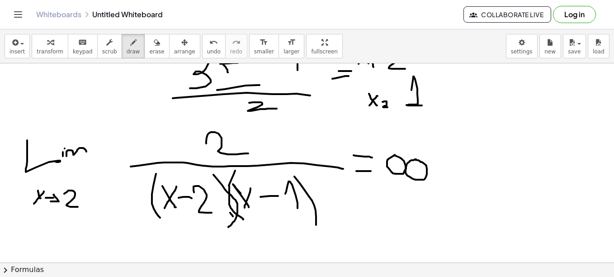
drag, startPoint x: 191, startPoint y: 140, endPoint x: 172, endPoint y: 141, distance: 19.5
drag, startPoint x: 378, startPoint y: 164, endPoint x: 368, endPoint y: 164, distance: 10.4
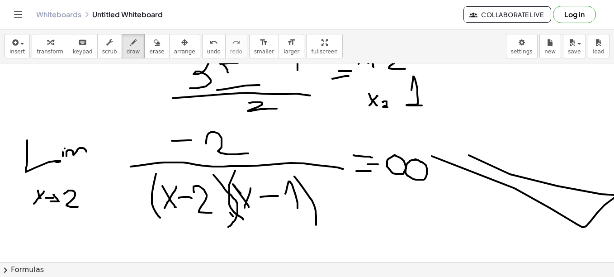
drag, startPoint x: 432, startPoint y: 156, endPoint x: 454, endPoint y: 127, distance: 36.2
click at [149, 39] on div "button" at bounding box center [156, 42] width 15 height 11
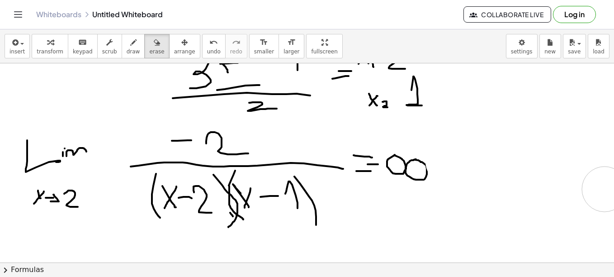
drag, startPoint x: 461, startPoint y: 124, endPoint x: 599, endPoint y: 191, distance: 153.5
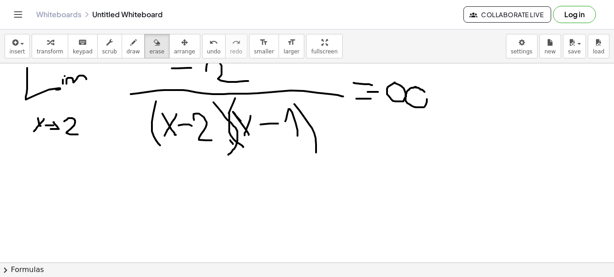
scroll to position [885, 0]
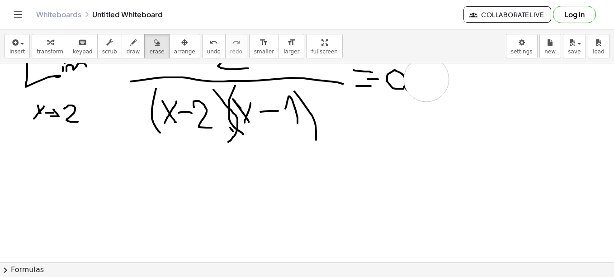
click at [207, 49] on span "undo" at bounding box center [214, 51] width 14 height 6
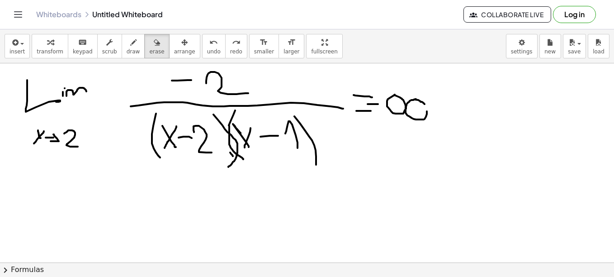
scroll to position [847, 0]
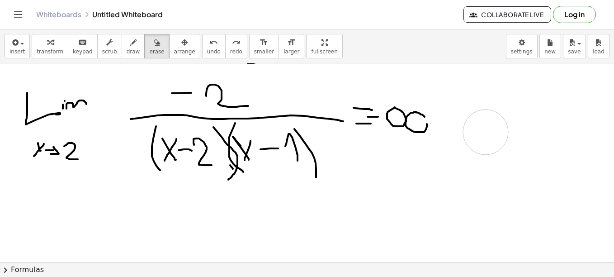
drag, startPoint x: 462, startPoint y: 99, endPoint x: 486, endPoint y: 132, distance: 40.4
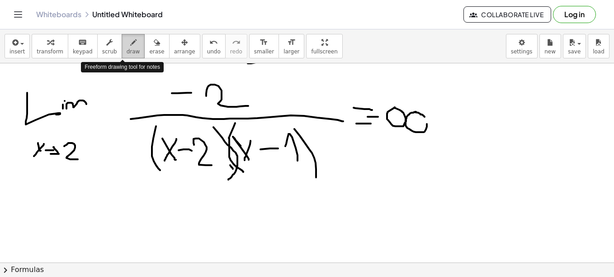
click at [129, 44] on button "draw" at bounding box center [134, 46] width 24 height 24
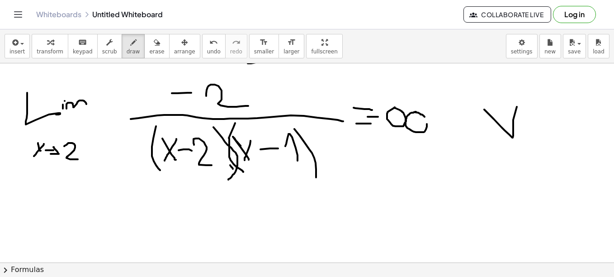
drag, startPoint x: 484, startPoint y: 109, endPoint x: 521, endPoint y: 95, distance: 39.6
drag, startPoint x: 377, startPoint y: 108, endPoint x: 377, endPoint y: 119, distance: 11.3
drag, startPoint x: 185, startPoint y: 80, endPoint x: 184, endPoint y: 97, distance: 16.3
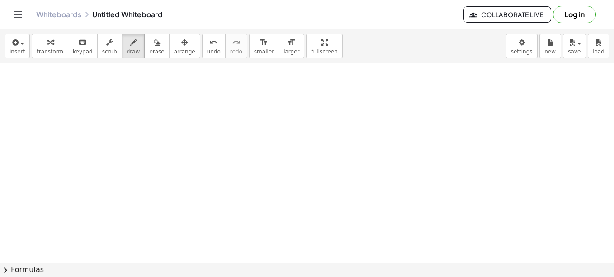
scroll to position [1009, 0]
drag, startPoint x: 38, startPoint y: 96, endPoint x: 54, endPoint y: 121, distance: 29.5
drag, startPoint x: 59, startPoint y: 111, endPoint x: 63, endPoint y: 124, distance: 13.4
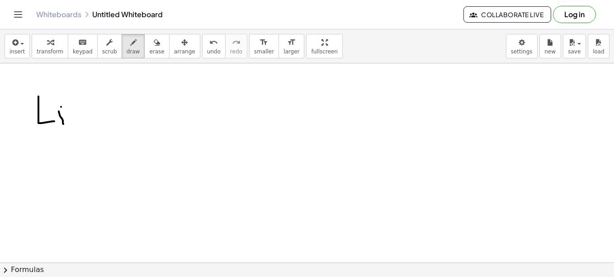
drag, startPoint x: 69, startPoint y: 123, endPoint x: 93, endPoint y: 121, distance: 24.1
drag, startPoint x: 46, startPoint y: 134, endPoint x: 55, endPoint y: 146, distance: 14.8
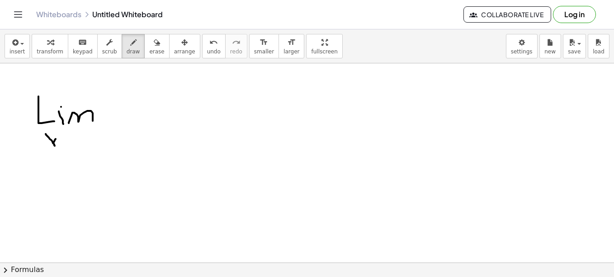
drag, startPoint x: 56, startPoint y: 139, endPoint x: 48, endPoint y: 150, distance: 13.4
drag, startPoint x: 71, startPoint y: 138, endPoint x: 80, endPoint y: 147, distance: 12.5
drag, startPoint x: 111, startPoint y: 121, endPoint x: 122, endPoint y: 110, distance: 14.7
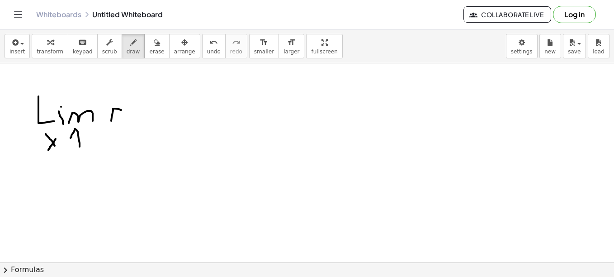
drag, startPoint x: 114, startPoint y: 115, endPoint x: 123, endPoint y: 116, distance: 8.7
drag, startPoint x: 129, startPoint y: 110, endPoint x: 140, endPoint y: 121, distance: 15.7
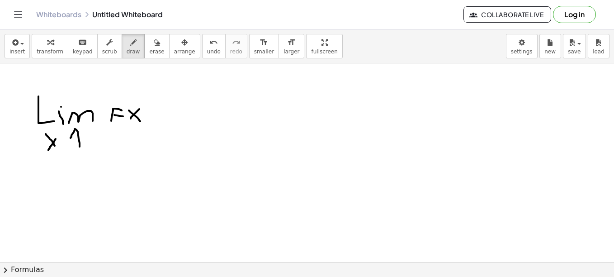
drag, startPoint x: 139, startPoint y: 109, endPoint x: 128, endPoint y: 122, distance: 17.0
drag, startPoint x: 130, startPoint y: 105, endPoint x: 129, endPoint y: 129, distance: 23.5
drag, startPoint x: 146, startPoint y: 105, endPoint x: 151, endPoint y: 130, distance: 25.1
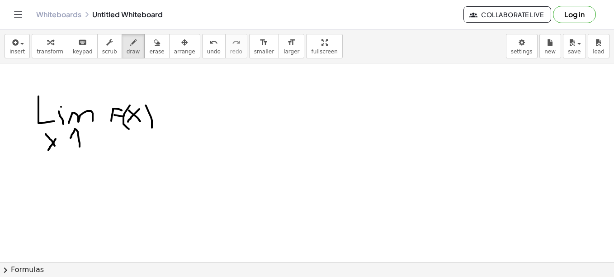
drag, startPoint x: 169, startPoint y: 123, endPoint x: 181, endPoint y: 123, distance: 12.2
drag, startPoint x: 196, startPoint y: 122, endPoint x: 273, endPoint y: 128, distance: 77.1
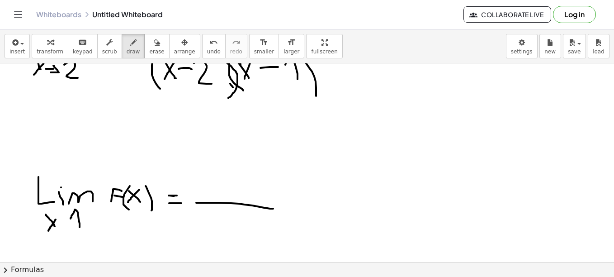
scroll to position [932, 0]
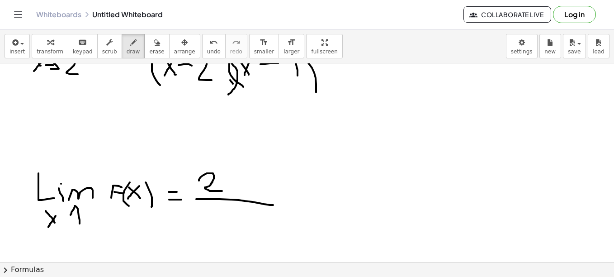
drag, startPoint x: 199, startPoint y: 180, endPoint x: 225, endPoint y: 191, distance: 27.8
click at [154, 46] on icon "button" at bounding box center [157, 42] width 6 height 11
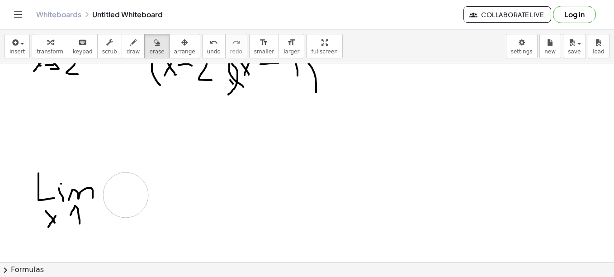
drag, startPoint x: 199, startPoint y: 175, endPoint x: 168, endPoint y: 195, distance: 36.4
drag, startPoint x: 593, startPoint y: 201, endPoint x: 610, endPoint y: 198, distance: 17.0
click at [610, 198] on div "×" at bounding box center [307, 162] width 614 height 199
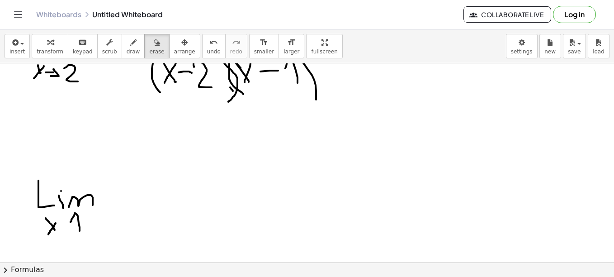
scroll to position [936, 0]
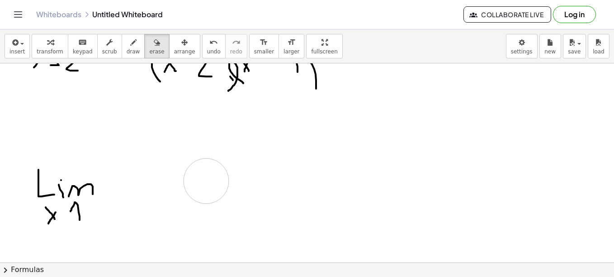
drag, startPoint x: 134, startPoint y: 185, endPoint x: 209, endPoint y: 181, distance: 75.2
click at [130, 40] on icon "button" at bounding box center [133, 42] width 6 height 11
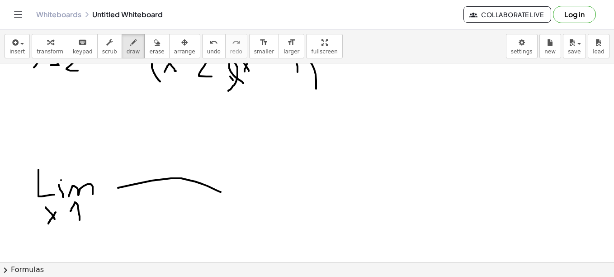
drag, startPoint x: 118, startPoint y: 188, endPoint x: 222, endPoint y: 192, distance: 103.6
drag, startPoint x: 124, startPoint y: 194, endPoint x: 127, endPoint y: 201, distance: 8.3
drag, startPoint x: 133, startPoint y: 191, endPoint x: 123, endPoint y: 199, distance: 13.2
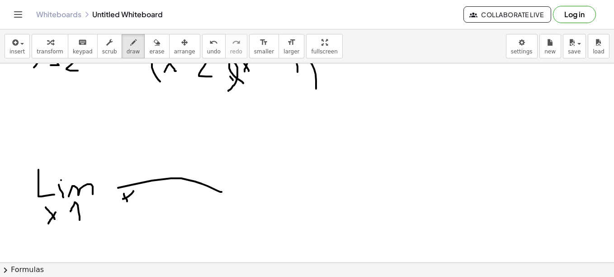
drag, startPoint x: 143, startPoint y: 192, endPoint x: 158, endPoint y: 205, distance: 19.9
drag, startPoint x: 161, startPoint y: 187, endPoint x: 168, endPoint y: 217, distance: 31.0
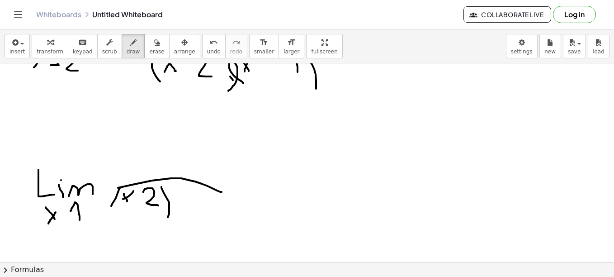
drag, startPoint x: 120, startPoint y: 187, endPoint x: 114, endPoint y: 217, distance: 30.1
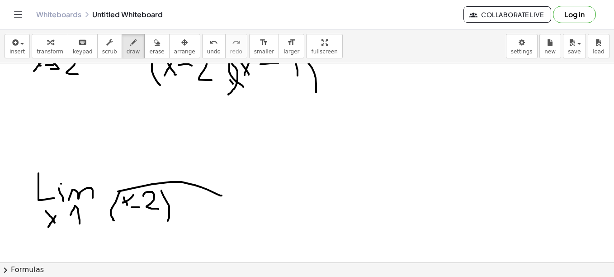
drag, startPoint x: 132, startPoint y: 207, endPoint x: 140, endPoint y: 207, distance: 8.1
drag, startPoint x: 190, startPoint y: 199, endPoint x: 194, endPoint y: 230, distance: 31.4
drag, startPoint x: 194, startPoint y: 221, endPoint x: 201, endPoint y: 227, distance: 10.3
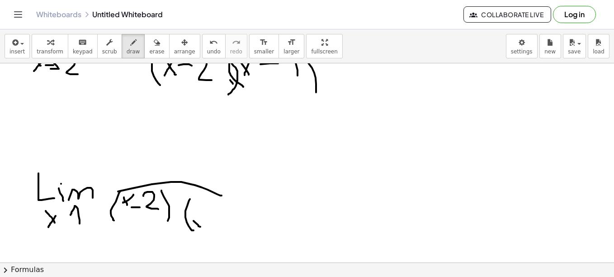
drag, startPoint x: 194, startPoint y: 229, endPoint x: 209, endPoint y: 213, distance: 21.8
drag, startPoint x: 222, startPoint y: 212, endPoint x: 233, endPoint y: 226, distance: 17.7
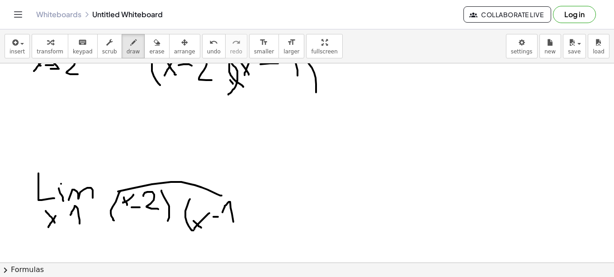
drag, startPoint x: 233, startPoint y: 197, endPoint x: 250, endPoint y: 233, distance: 39.9
drag, startPoint x: 139, startPoint y: 156, endPoint x: 176, endPoint y: 173, distance: 41.1
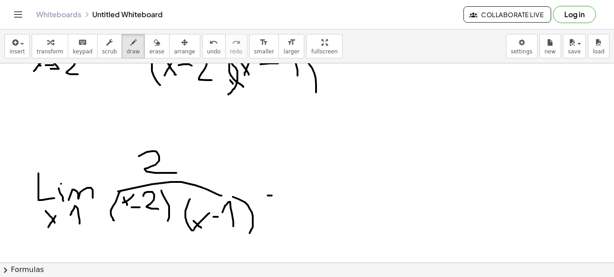
drag, startPoint x: 272, startPoint y: 195, endPoint x: 262, endPoint y: 195, distance: 10.0
drag, startPoint x: 267, startPoint y: 189, endPoint x: 260, endPoint y: 186, distance: 6.7
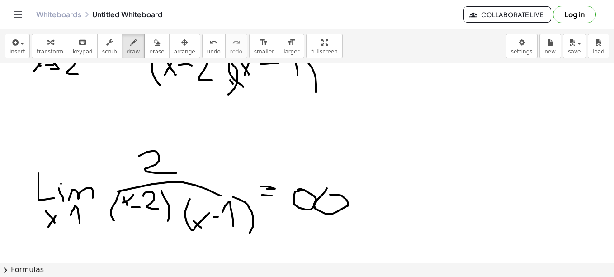
drag, startPoint x: 327, startPoint y: 188, endPoint x: 330, endPoint y: 194, distance: 6.9
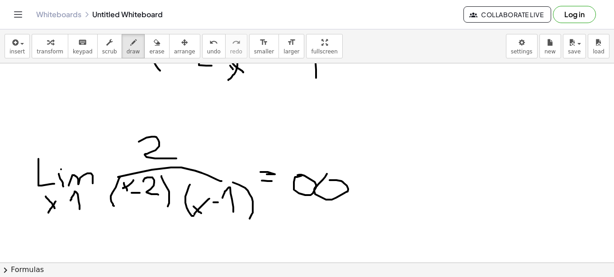
scroll to position [940, 0]
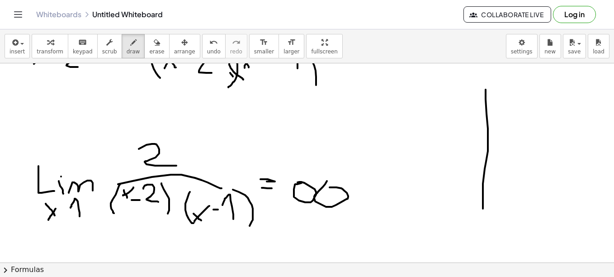
drag, startPoint x: 486, startPoint y: 90, endPoint x: 482, endPoint y: 229, distance: 139.3
drag, startPoint x: 393, startPoint y: 165, endPoint x: 587, endPoint y: 171, distance: 195.0
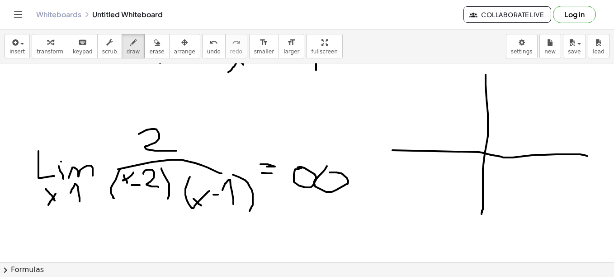
scroll to position [966, 0]
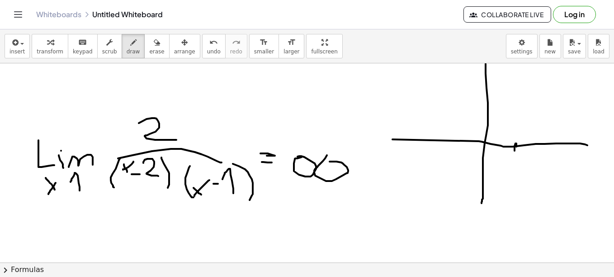
drag, startPoint x: 516, startPoint y: 147, endPoint x: 515, endPoint y: 151, distance: 5.3
drag, startPoint x: 535, startPoint y: 142, endPoint x: 535, endPoint y: 151, distance: 8.1
drag, startPoint x: 516, startPoint y: 147, endPoint x: 513, endPoint y: 119, distance: 28.6
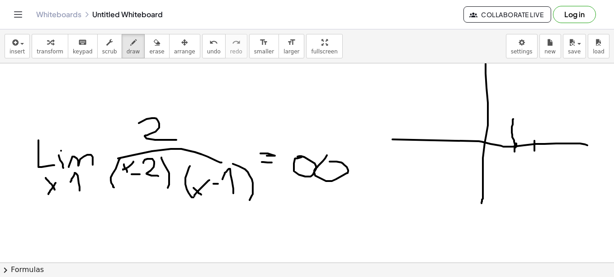
drag, startPoint x: 512, startPoint y: 105, endPoint x: 512, endPoint y: 92, distance: 13.1
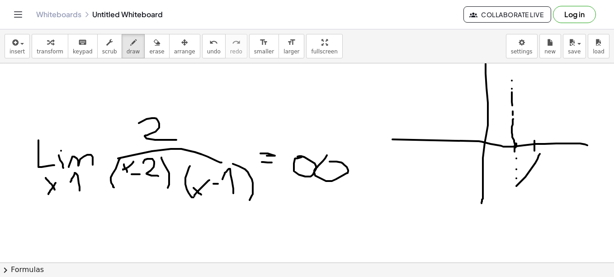
drag, startPoint x: 516, startPoint y: 186, endPoint x: 540, endPoint y: 154, distance: 39.8
click at [209, 42] on icon "undo" at bounding box center [213, 42] width 9 height 11
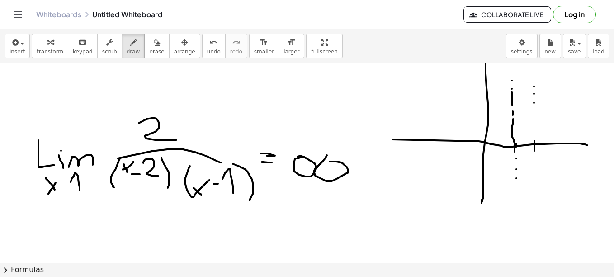
drag, startPoint x: 536, startPoint y: 118, endPoint x: 536, endPoint y: 128, distance: 10.9
